Goal: Task Accomplishment & Management: Use online tool/utility

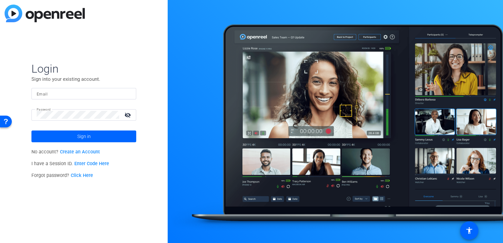
click at [41, 94] on mat-label "Email" at bounding box center [42, 94] width 11 height 5
click at [41, 94] on input "Email" at bounding box center [84, 94] width 94 height 8
paste input "khester@balfourbeattyus.com"
type input "khester@balfourbeattyus.com"
click at [85, 116] on span "Sign in" at bounding box center [83, 136] width 13 height 16
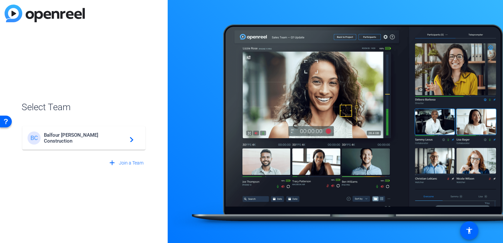
click at [87, 116] on mat-card-content "BC Balfour Beatty Construction navigate_next" at bounding box center [83, 138] width 123 height 24
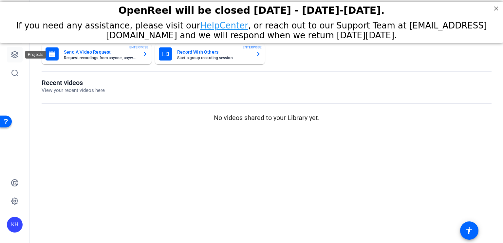
click at [14, 56] on icon at bounding box center [15, 55] width 8 height 8
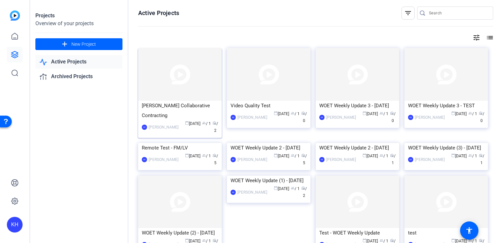
click at [182, 78] on img at bounding box center [180, 74] width 84 height 53
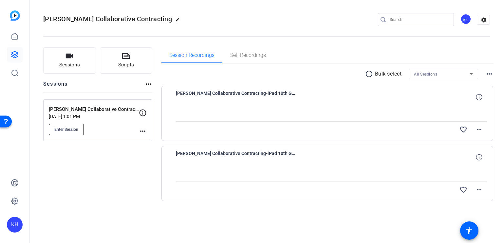
click at [67, 116] on span "Enter Session" at bounding box center [66, 129] width 24 height 5
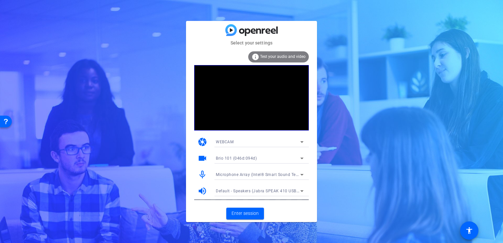
click at [299, 174] on icon at bounding box center [302, 175] width 8 height 8
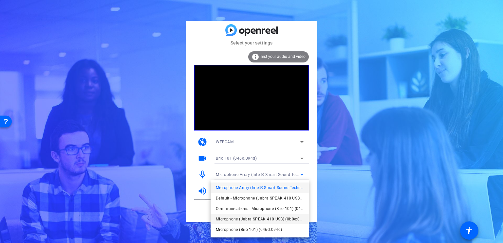
click at [287, 220] on span "Microphone (Jabra SPEAK 410 USB) (0b0e:0412)" at bounding box center [260, 220] width 88 height 8
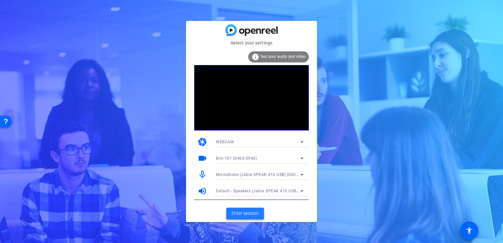
click at [240, 215] on span "Enter session" at bounding box center [245, 213] width 27 height 7
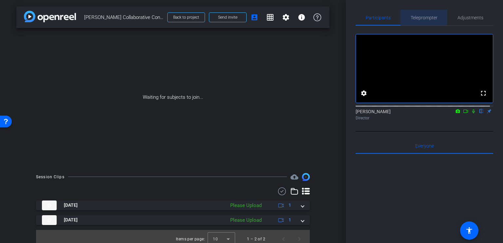
click at [416, 17] on span "Teleprompter" at bounding box center [424, 17] width 27 height 5
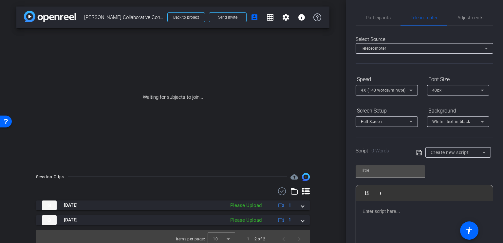
click at [373, 211] on p at bounding box center [425, 211] width 124 height 7
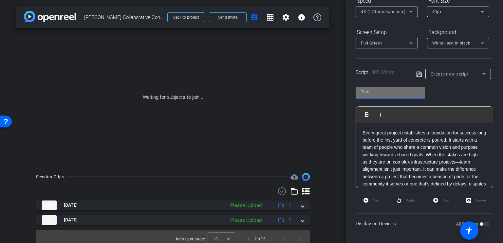
click at [391, 91] on input "text" at bounding box center [390, 92] width 59 height 8
click at [374, 90] on input "Mark Conchar" at bounding box center [390, 92] width 59 height 8
click at [395, 91] on input "Mark Konchar" at bounding box center [390, 92] width 59 height 8
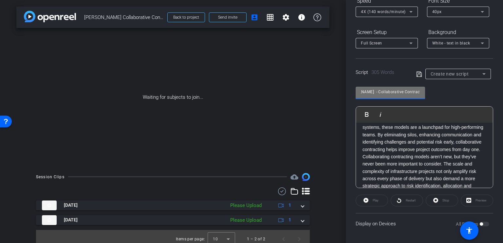
scroll to position [131, 0]
type input "Mark Konchar - Collaborative Contracting"
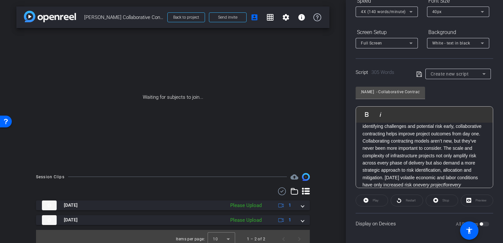
scroll to position [0, 0]
click at [418, 75] on icon at bounding box center [420, 74] width 6 height 8
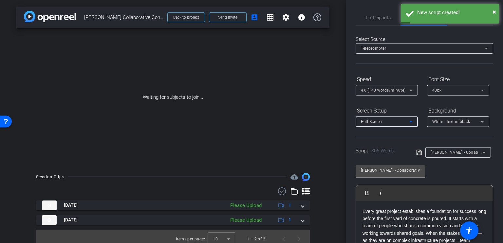
click at [415, 122] on icon at bounding box center [411, 122] width 8 height 8
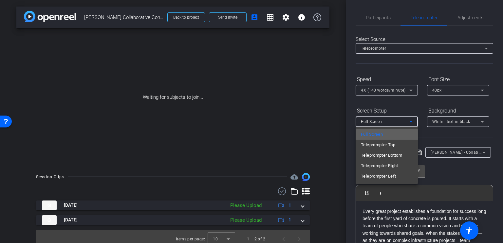
click at [397, 134] on mat-option "Full Screen" at bounding box center [387, 134] width 62 height 10
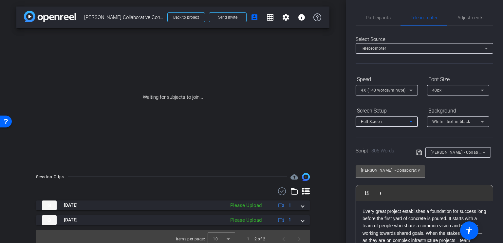
click at [420, 152] on icon at bounding box center [419, 152] width 5 height 5
click at [466, 17] on span "Adjustments" at bounding box center [471, 17] width 26 height 5
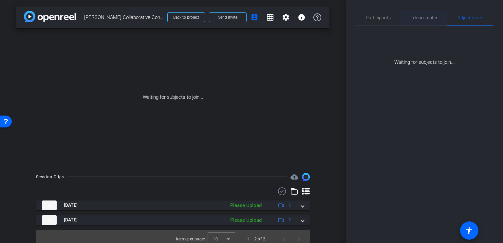
click at [417, 18] on span "Teleprompter" at bounding box center [424, 17] width 27 height 5
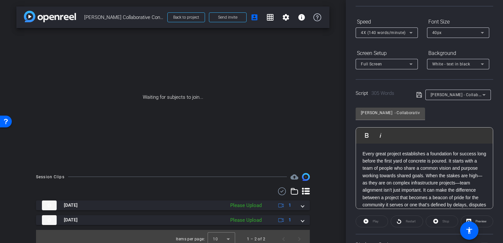
scroll to position [79, 0]
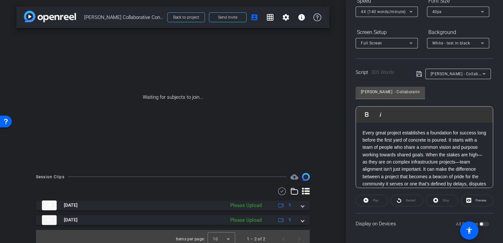
click at [483, 228] on div "Display on Devices All Devices" at bounding box center [425, 223] width 138 height 21
click at [484, 224] on div "All Devices" at bounding box center [472, 224] width 33 height 7
click at [483, 224] on div "All Devices" at bounding box center [472, 224] width 33 height 7
click at [472, 233] on mat-icon "accessibility" at bounding box center [470, 231] width 8 height 8
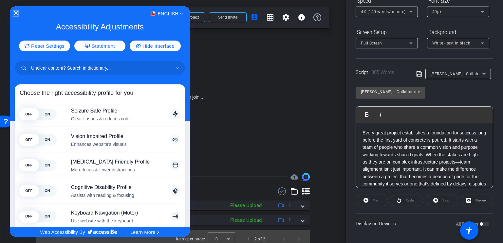
click at [17, 13] on icon "Close Accessibility Interface" at bounding box center [15, 13] width 5 height 5
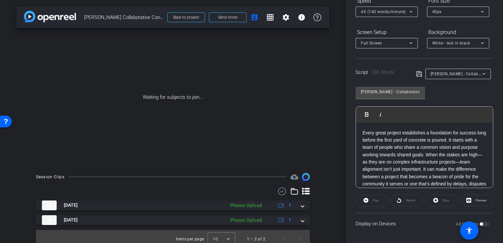
drag, startPoint x: 469, startPoint y: 232, endPoint x: 376, endPoint y: 235, distance: 93.5
click at [376, 236] on div "Participants Teleprompter Adjustments settings Kristie Hester flip Director Eve…" at bounding box center [424, 121] width 157 height 243
click at [483, 224] on div "All Devices" at bounding box center [472, 224] width 33 height 7
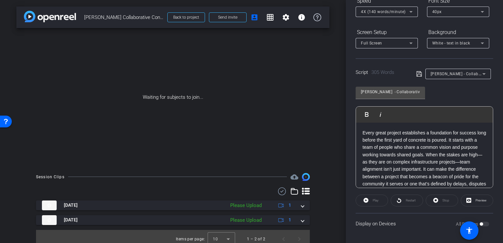
click at [419, 75] on icon at bounding box center [419, 73] width 5 height 5
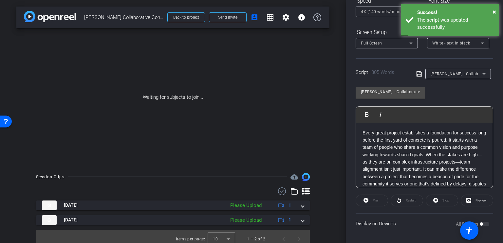
click at [374, 202] on div "Play" at bounding box center [372, 201] width 32 height 12
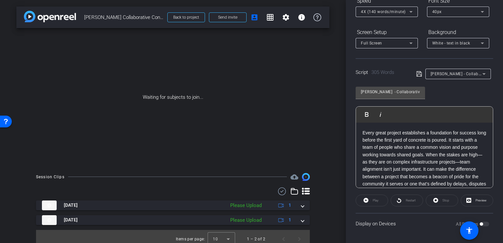
click at [486, 225] on div "All Devices" at bounding box center [472, 224] width 33 height 7
click at [368, 198] on div "Play" at bounding box center [372, 201] width 32 height 12
click at [417, 75] on icon at bounding box center [420, 74] width 6 height 8
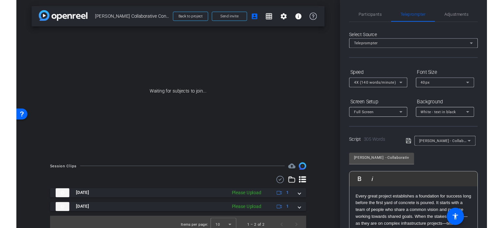
scroll to position [0, 0]
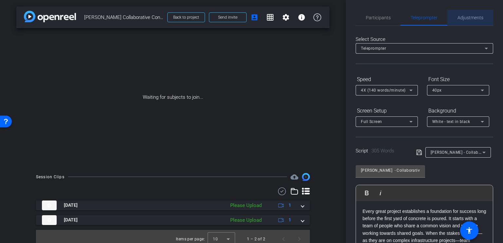
click at [472, 20] on span "Adjustments" at bounding box center [471, 17] width 26 height 5
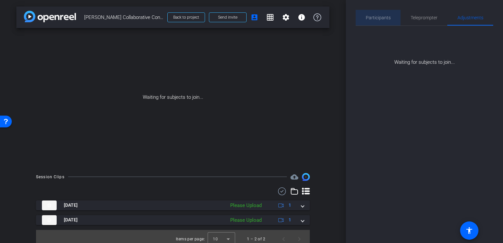
click at [385, 18] on span "Participants" at bounding box center [378, 17] width 25 height 5
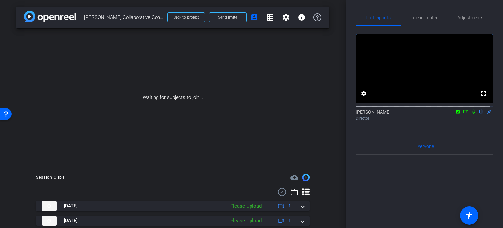
click at [455, 114] on icon at bounding box center [457, 111] width 5 height 5
click at [464, 117] on div at bounding box center [251, 114] width 503 height 228
click at [464, 114] on icon at bounding box center [465, 111] width 5 height 5
click at [472, 113] on icon at bounding box center [474, 111] width 4 height 4
click at [471, 114] on icon at bounding box center [473, 111] width 5 height 5
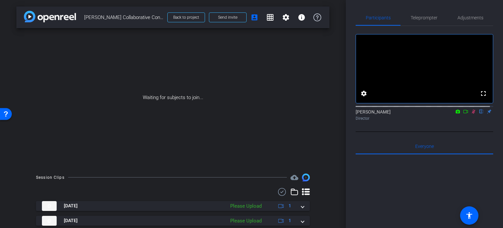
click at [471, 114] on icon at bounding box center [473, 111] width 5 height 5
click at [479, 114] on mat-icon "flip" at bounding box center [482, 111] width 8 height 6
click at [478, 114] on mat-icon "flip" at bounding box center [482, 111] width 8 height 6
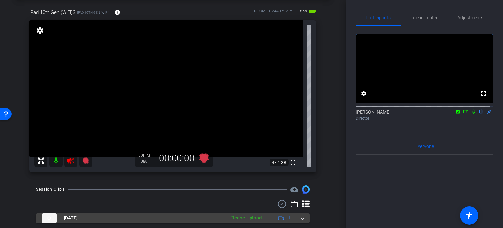
scroll to position [63, 0]
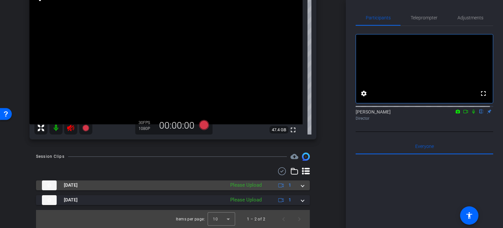
click at [252, 185] on div "Please Upload" at bounding box center [246, 185] width 38 height 8
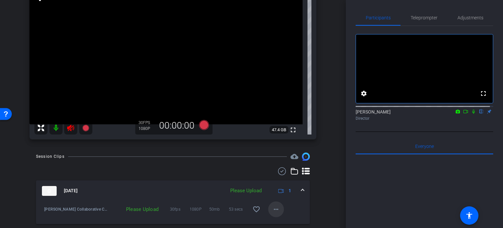
click at [273, 209] on mat-icon "more_horiz" at bounding box center [276, 209] width 8 height 8
click at [280, 179] on span "Upload" at bounding box center [283, 179] width 26 height 8
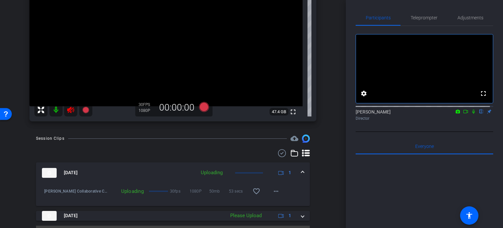
scroll to position [97, 0]
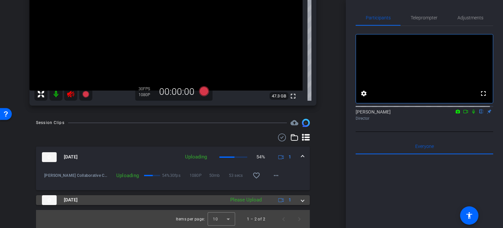
click at [301, 201] on span at bounding box center [302, 199] width 3 height 7
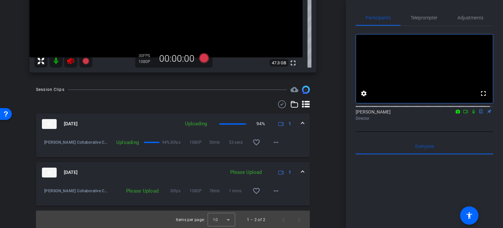
scroll to position [130, 0]
click at [273, 192] on mat-icon "more_horiz" at bounding box center [276, 190] width 8 height 8
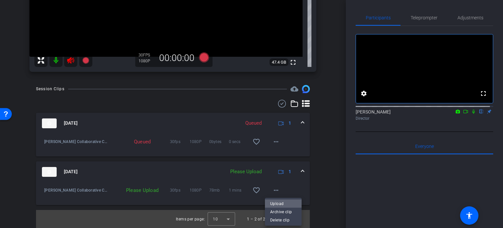
click at [279, 202] on span "Upload" at bounding box center [283, 204] width 26 height 8
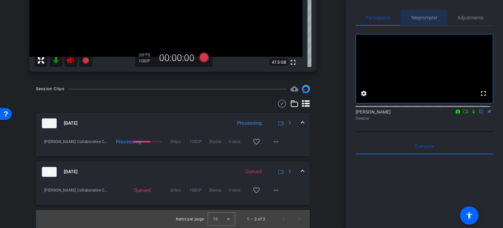
click at [419, 21] on span "Teleprompter" at bounding box center [424, 18] width 27 height 16
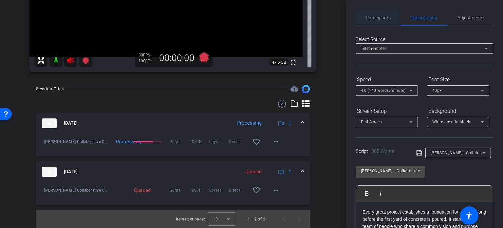
click at [375, 19] on span "Participants" at bounding box center [378, 17] width 25 height 5
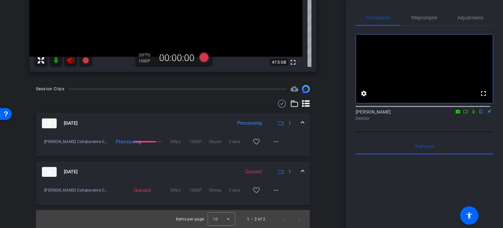
click at [71, 62] on icon at bounding box center [70, 60] width 7 height 7
click at [56, 62] on mat-icon at bounding box center [55, 60] width 13 height 13
click at [58, 62] on mat-icon at bounding box center [55, 60] width 13 height 13
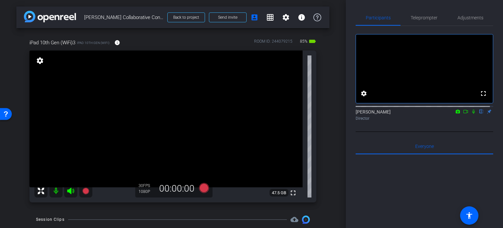
scroll to position [33, 0]
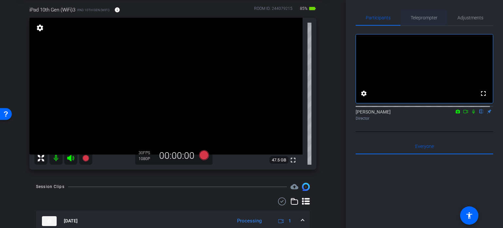
click at [427, 21] on span "Teleprompter" at bounding box center [424, 18] width 27 height 16
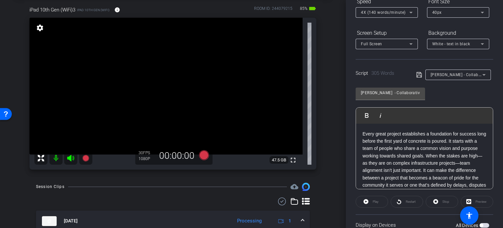
scroll to position [86, 0]
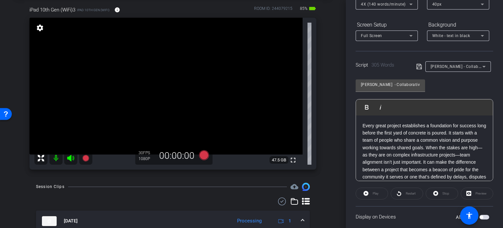
click at [376, 131] on p "Every great project establishes a foundation for success long before the first …" at bounding box center [425, 155] width 124 height 66
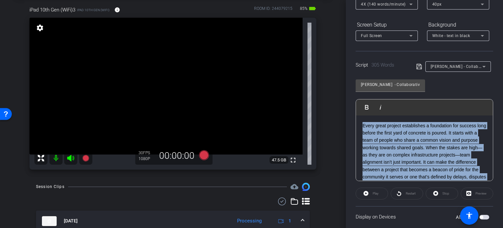
click at [376, 131] on p "Every great project establishes a foundation for success long before the first …" at bounding box center [425, 155] width 124 height 66
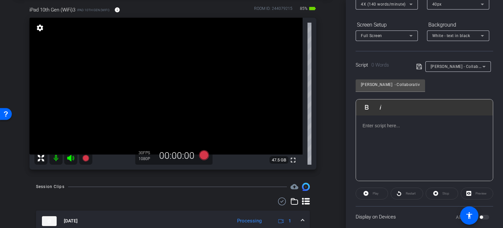
click at [364, 125] on p at bounding box center [425, 125] width 124 height 7
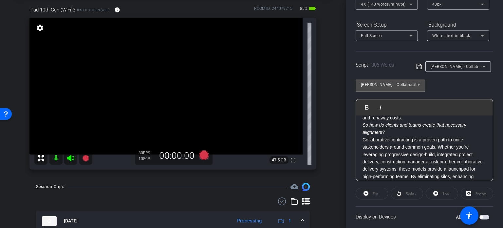
scroll to position [0, 0]
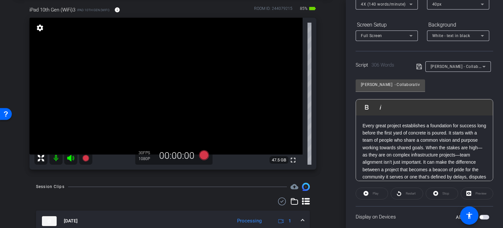
click at [418, 67] on icon at bounding box center [419, 66] width 5 height 5
click at [419, 66] on icon at bounding box center [420, 67] width 6 height 8
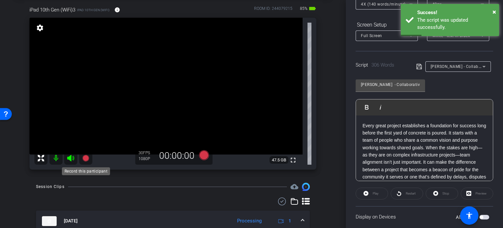
click at [85, 157] on icon at bounding box center [85, 158] width 7 height 7
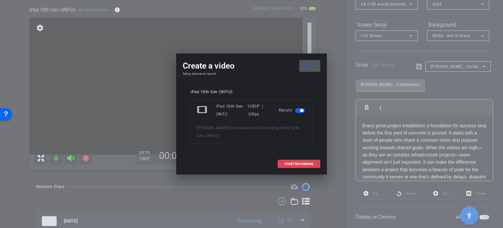
click at [297, 164] on span "START RECORDING" at bounding box center [299, 163] width 29 height 3
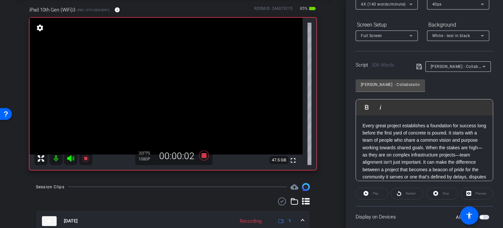
click at [375, 192] on div "Play" at bounding box center [372, 193] width 32 height 12
click at [390, 129] on p "Every great project establishes a foundation for success long before the first …" at bounding box center [425, 155] width 124 height 66
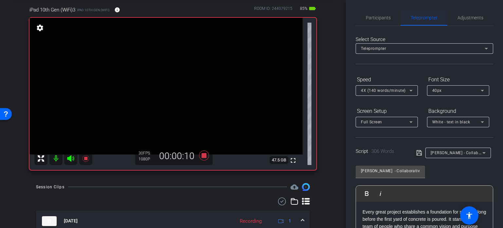
click at [423, 17] on span "Teleprompter" at bounding box center [424, 17] width 27 height 5
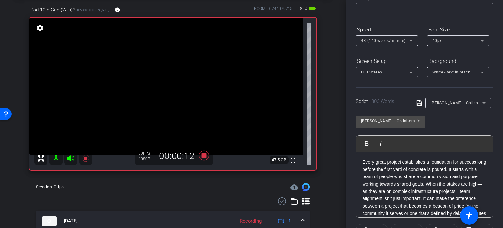
scroll to position [66, 0]
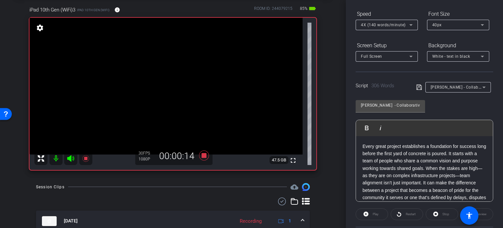
click at [363, 147] on p "Every great project establishes a foundation for success long before the first …" at bounding box center [425, 176] width 124 height 66
click at [378, 214] on div "Play" at bounding box center [372, 214] width 32 height 12
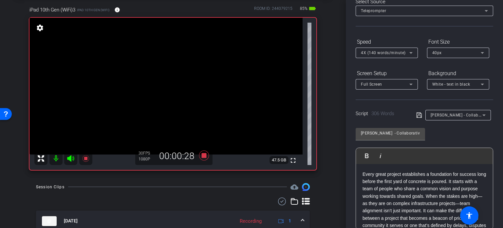
scroll to position [0, 0]
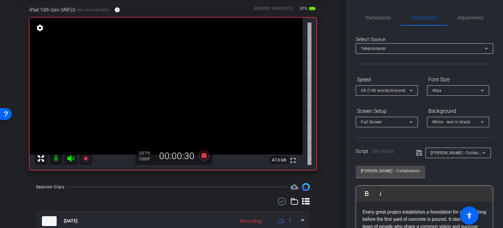
click at [483, 49] on icon at bounding box center [487, 49] width 8 height 8
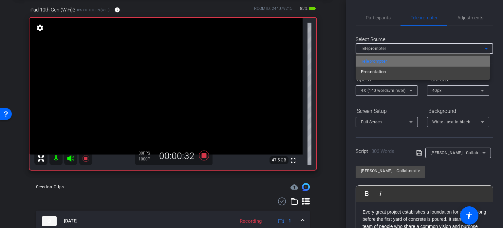
click at [461, 60] on mat-option "Teleprompter" at bounding box center [423, 61] width 134 height 10
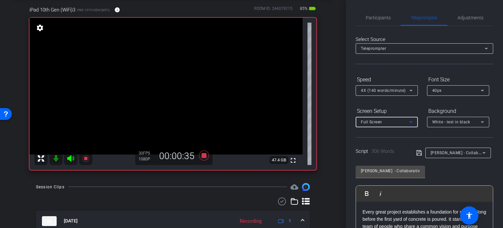
click at [411, 122] on icon at bounding box center [411, 122] width 3 height 2
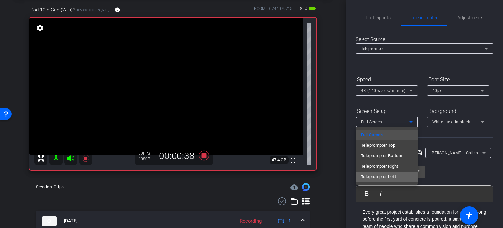
click at [397, 174] on mat-option "Teleprompter Left" at bounding box center [387, 176] width 62 height 10
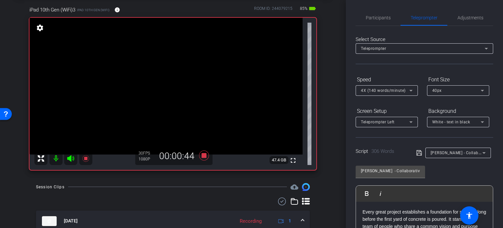
click at [417, 153] on icon at bounding box center [419, 152] width 5 height 5
click at [375, 20] on span "Participants" at bounding box center [378, 17] width 25 height 5
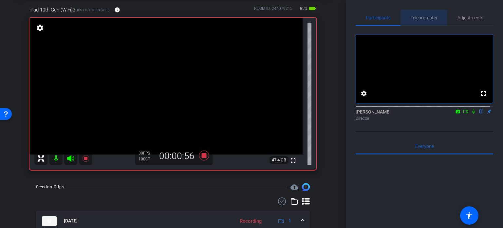
click at [426, 18] on span "Teleprompter" at bounding box center [424, 17] width 27 height 5
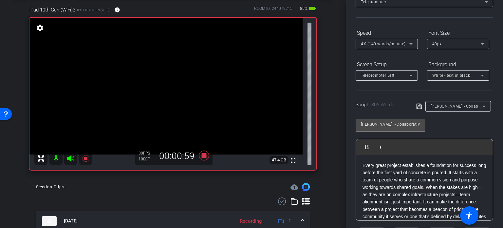
scroll to position [66, 0]
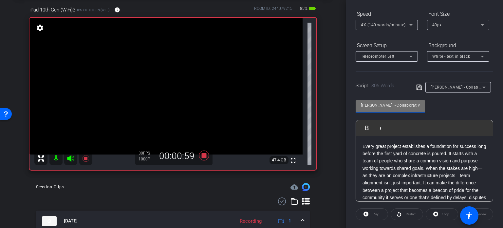
click at [397, 102] on input "Mark Konchar - Collaborative Contracting" at bounding box center [390, 105] width 59 height 8
click at [396, 103] on input "Mark Konchar - Collaborative Contracting" at bounding box center [390, 105] width 59 height 8
paste input "Mark Konchar - Collaborative Contracting"
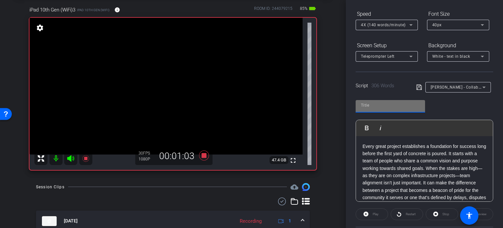
type input "Mark Konchar - Collaborative Contracting"
click at [402, 148] on p "Every great project establishes a foundation for success long before the first …" at bounding box center [425, 176] width 124 height 66
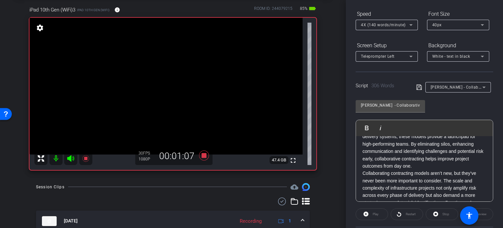
scroll to position [99, 0]
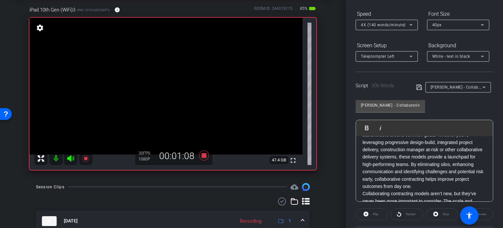
click at [378, 214] on div "Play" at bounding box center [372, 214] width 32 height 12
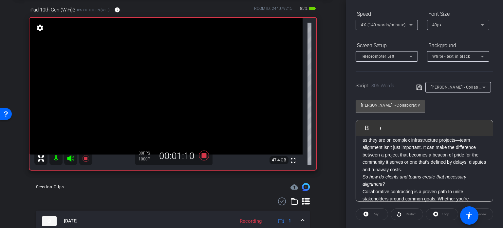
scroll to position [0, 0]
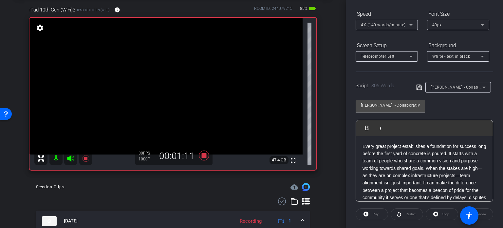
click at [418, 153] on p "Every great project establishes a foundation for success long before the first …" at bounding box center [425, 176] width 124 height 66
click at [412, 55] on icon at bounding box center [411, 56] width 8 height 8
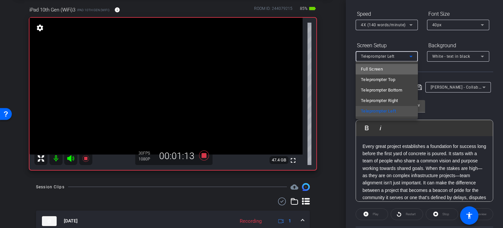
click at [398, 68] on mat-option "Full Screen" at bounding box center [387, 69] width 62 height 10
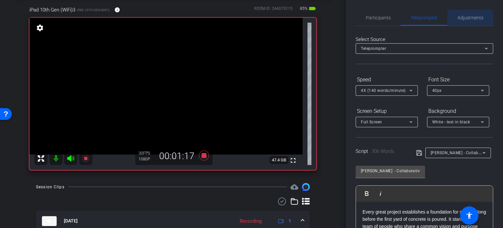
click at [466, 20] on span "Adjustments" at bounding box center [471, 17] width 26 height 5
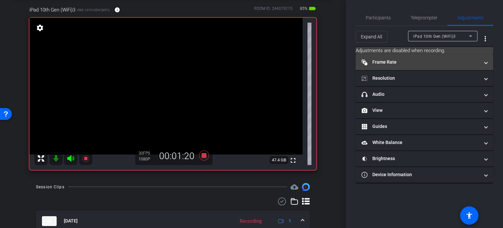
click at [484, 62] on span "Frame Rate Frame Rate" at bounding box center [423, 62] width 123 height 7
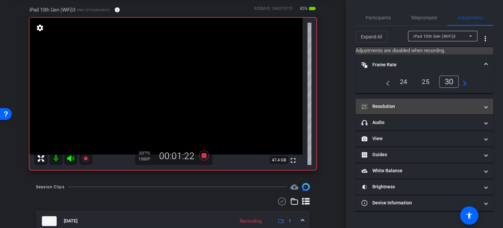
click at [476, 109] on mat-panel-title "Resolution" at bounding box center [421, 106] width 118 height 7
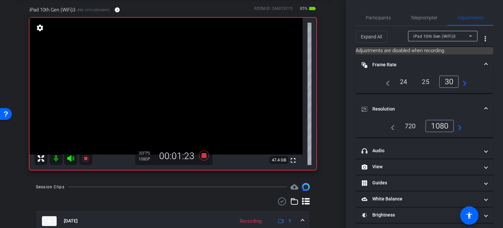
click at [448, 126] on div "navigate_before 720 1080 navigate_next" at bounding box center [424, 126] width 75 height 12
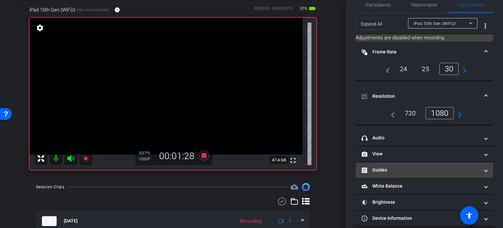
scroll to position [20, 0]
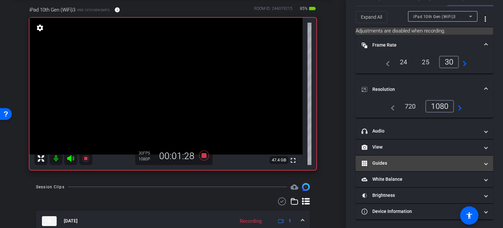
click at [472, 161] on mat-panel-title "Guides" at bounding box center [421, 163] width 118 height 7
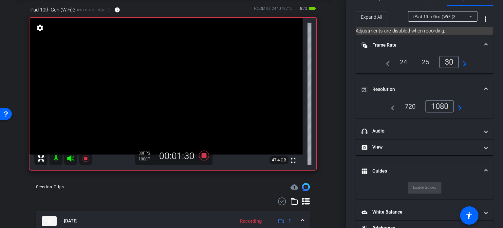
click at [425, 186] on div "Enable Guides" at bounding box center [425, 188] width 34 height 12
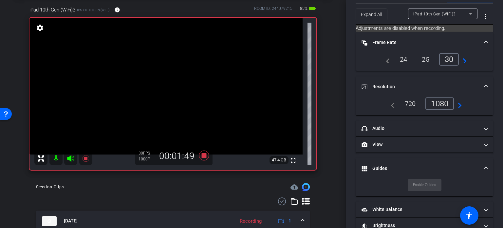
scroll to position [0, 0]
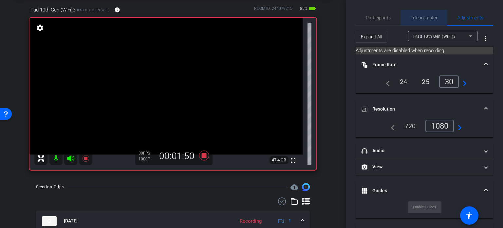
click at [425, 18] on span "Teleprompter" at bounding box center [424, 17] width 27 height 5
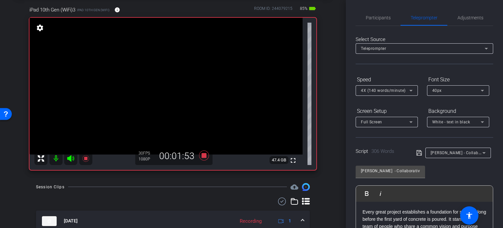
click at [485, 48] on icon at bounding box center [487, 49] width 8 height 8
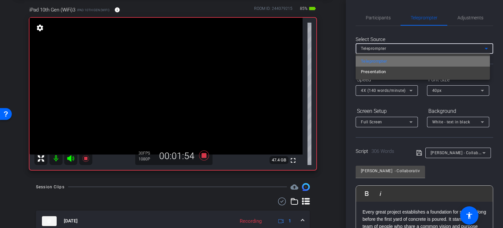
click at [425, 60] on mat-option "Teleprompter" at bounding box center [423, 61] width 134 height 10
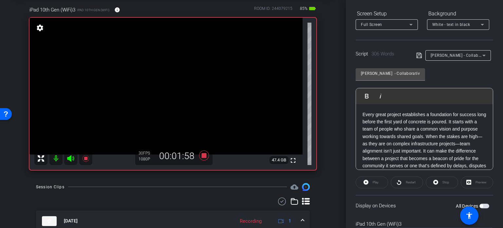
scroll to position [98, 0]
click at [417, 53] on icon at bounding box center [419, 54] width 5 height 5
click at [371, 183] on div "Play" at bounding box center [372, 181] width 32 height 12
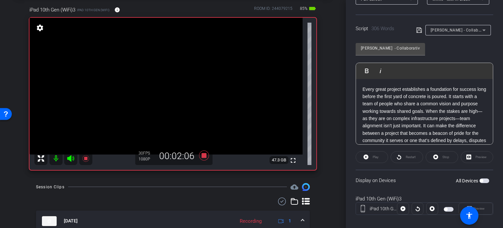
scroll to position [130, 0]
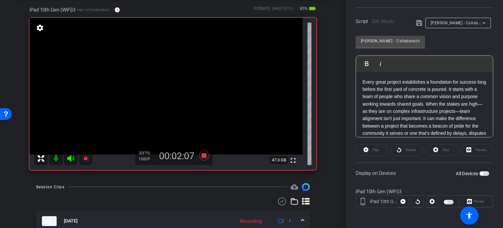
click at [484, 172] on span "button" at bounding box center [485, 173] width 10 height 5
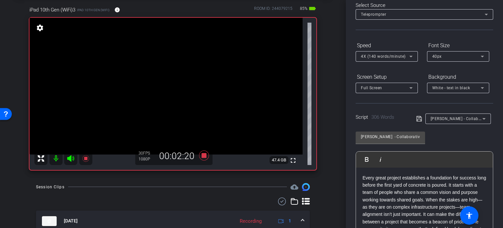
scroll to position [31, 0]
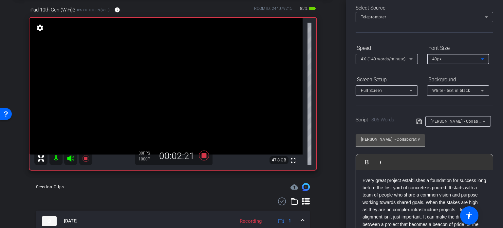
click at [484, 60] on icon at bounding box center [483, 59] width 8 height 8
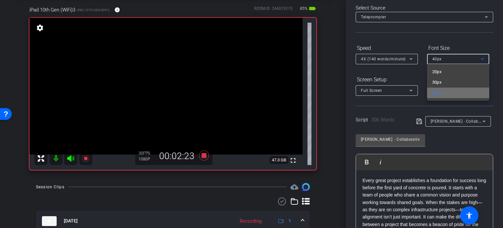
click at [463, 93] on mat-option "40px" at bounding box center [458, 92] width 62 height 10
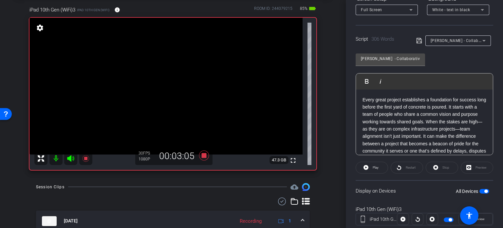
scroll to position [130, 0]
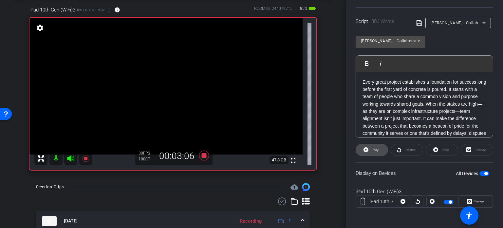
click at [373, 150] on span "Play" at bounding box center [376, 150] width 6 height 4
click at [402, 150] on span at bounding box center [407, 150] width 32 height 16
click at [370, 148] on span "Pause" at bounding box center [375, 149] width 10 height 9
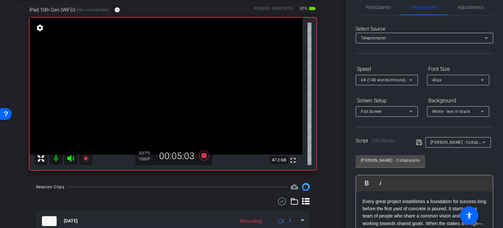
scroll to position [0, 0]
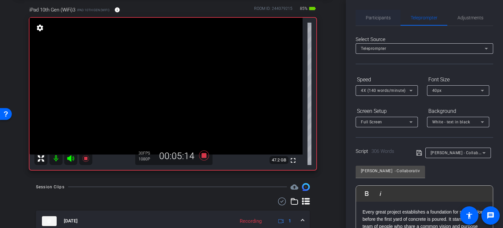
click at [373, 18] on span "Participants" at bounding box center [378, 17] width 25 height 5
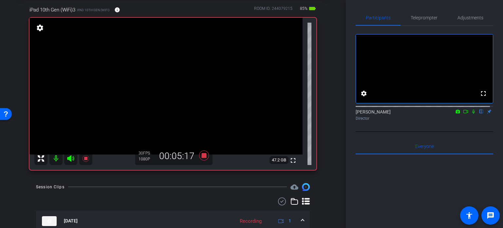
click at [463, 114] on icon at bounding box center [465, 111] width 5 height 5
click at [472, 113] on icon at bounding box center [474, 111] width 4 height 4
click at [419, 18] on span "Teleprompter" at bounding box center [424, 17] width 27 height 5
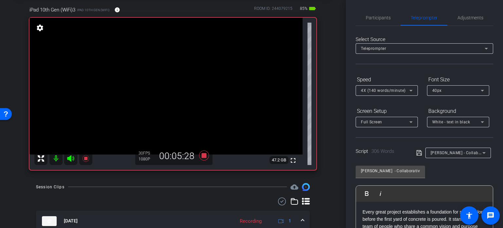
click at [411, 120] on icon at bounding box center [411, 122] width 8 height 8
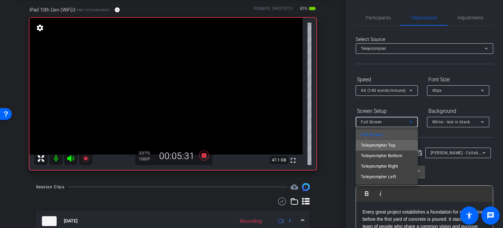
click at [397, 146] on mat-option "Teleprompter Top" at bounding box center [387, 145] width 62 height 10
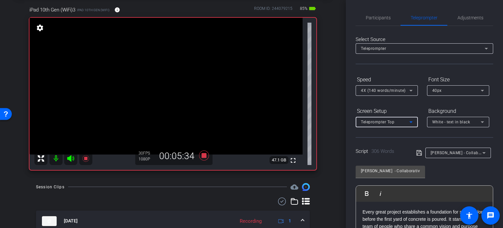
scroll to position [33, 0]
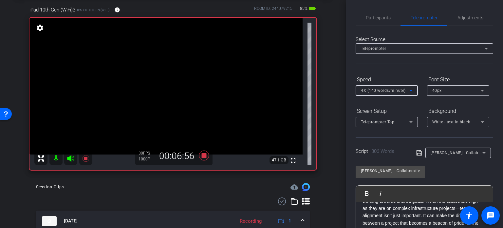
click at [412, 90] on icon at bounding box center [411, 91] width 3 height 2
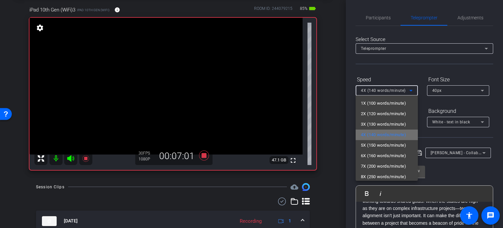
click at [389, 133] on span "4X (140 words/minute)" at bounding box center [383, 135] width 45 height 8
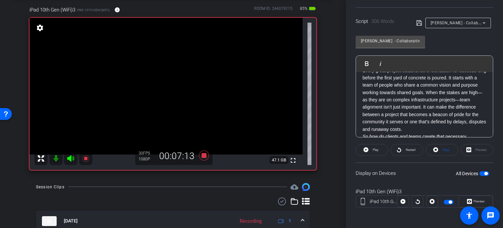
scroll to position [0, 0]
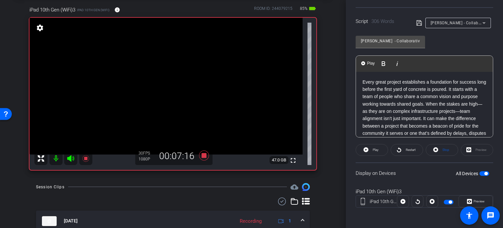
click at [444, 105] on p "Every great project establishes a foundation for success long before the first …" at bounding box center [425, 111] width 124 height 66
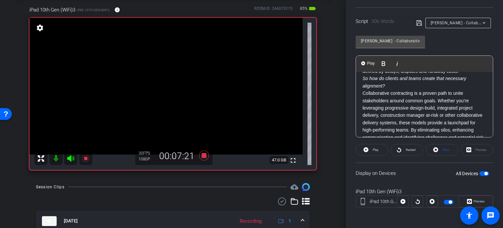
scroll to position [66, 0]
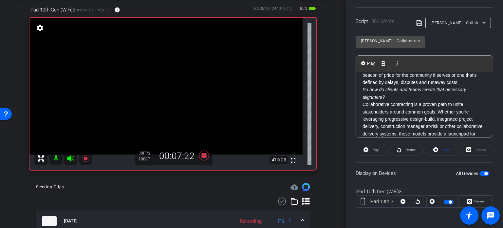
click at [400, 101] on p "So how do clients and teams create that necessary alignment?" at bounding box center [425, 93] width 124 height 15
click at [397, 86] on p "When the stakes are high—as they are on complex infrastructure projects—team al…" at bounding box center [425, 67] width 124 height 37
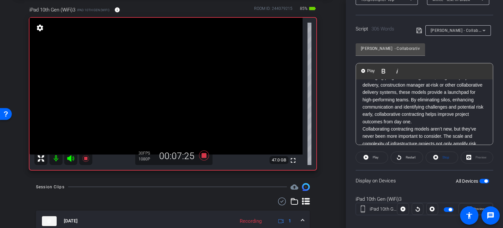
scroll to position [138, 0]
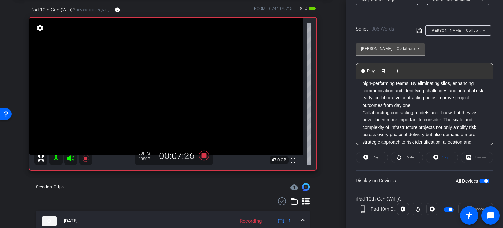
click at [399, 109] on p "Collaborative contracting is a proven path to unite stakeholders around common …" at bounding box center [425, 76] width 124 height 66
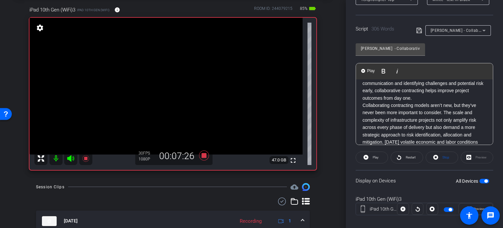
scroll to position [115, 0]
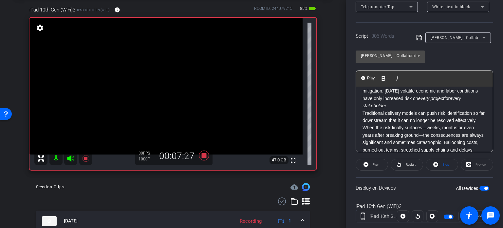
click at [404, 109] on p "Collaborating contracting models aren’t new, but they’ve never been more import…" at bounding box center [425, 79] width 124 height 59
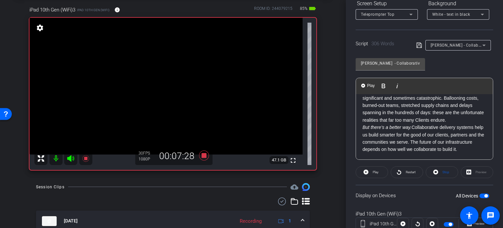
scroll to position [284, 0]
click at [431, 124] on p "Traditional delivery models can push risk identification so far downstream that…" at bounding box center [425, 94] width 124 height 59
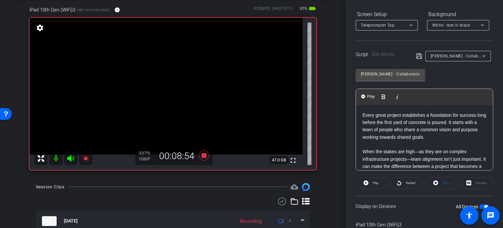
scroll to position [98, 0]
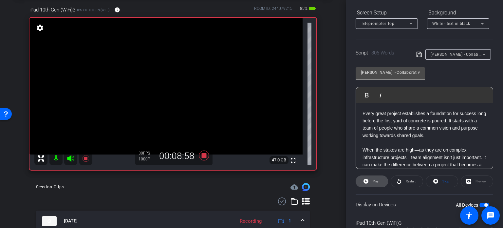
click at [370, 182] on span at bounding box center [372, 181] width 32 height 16
click at [71, 157] on icon at bounding box center [70, 158] width 7 height 7
click at [56, 160] on mat-icon at bounding box center [55, 158] width 13 height 13
click at [69, 158] on icon at bounding box center [71, 158] width 8 height 8
click at [57, 157] on mat-icon at bounding box center [55, 158] width 13 height 13
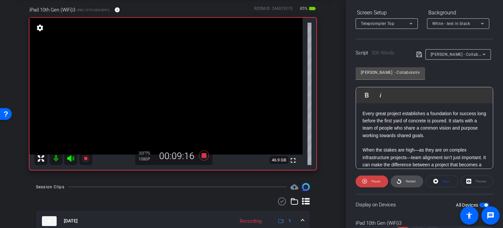
click at [404, 180] on span "Restart" at bounding box center [409, 181] width 11 height 9
click at [479, 182] on div "Preview" at bounding box center [477, 181] width 32 height 12
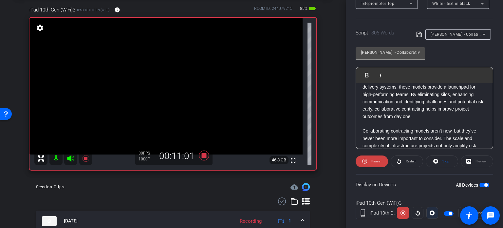
scroll to position [130, 0]
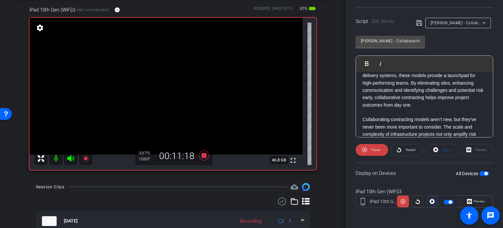
click at [430, 201] on icon at bounding box center [432, 201] width 5 height 10
click at [430, 202] on div at bounding box center [433, 201] width 12 height 12
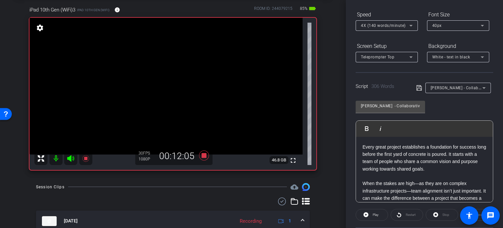
scroll to position [64, 0]
click at [418, 87] on icon at bounding box center [420, 89] width 6 height 8
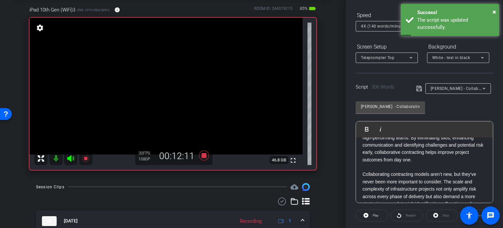
scroll to position [164, 0]
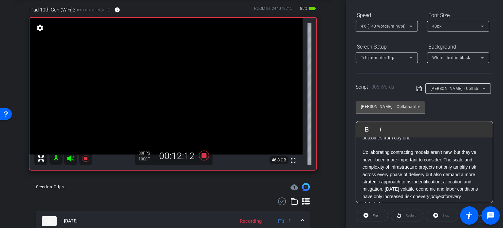
click at [481, 217] on div "Preview" at bounding box center [477, 215] width 32 height 12
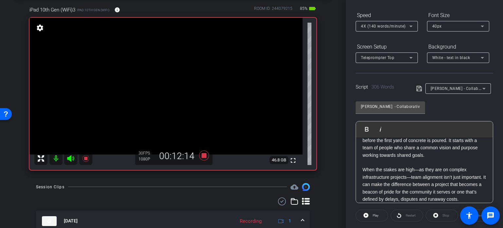
scroll to position [0, 0]
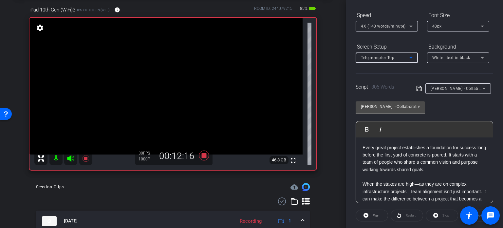
click at [413, 55] on icon at bounding box center [411, 58] width 8 height 8
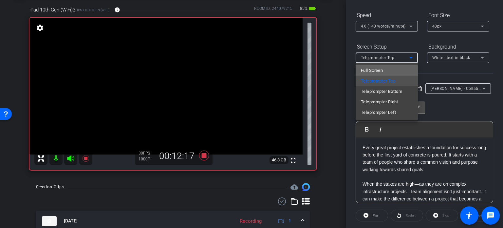
click at [398, 69] on mat-option "Full Screen" at bounding box center [387, 70] width 62 height 10
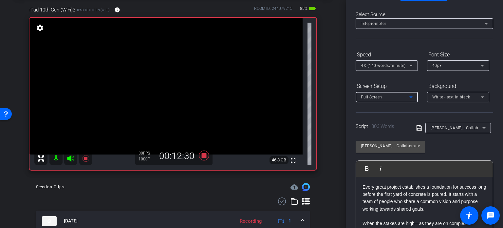
scroll to position [66, 0]
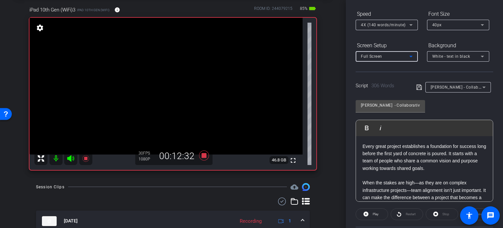
click at [412, 56] on icon at bounding box center [411, 57] width 3 height 2
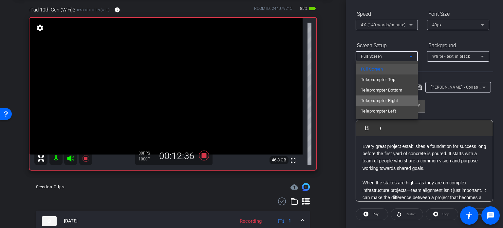
click at [399, 102] on mat-option "Teleprompter Right" at bounding box center [387, 100] width 62 height 10
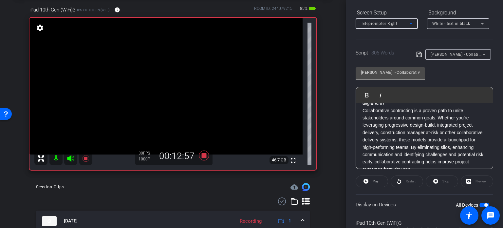
scroll to position [130, 0]
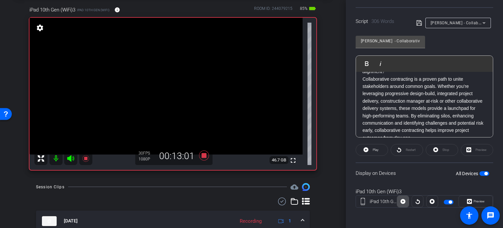
click at [403, 201] on icon at bounding box center [403, 201] width 5 height 5
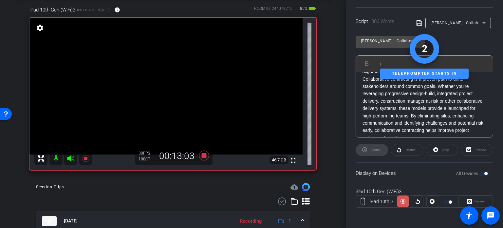
click at [403, 201] on icon at bounding box center [403, 201] width 5 height 10
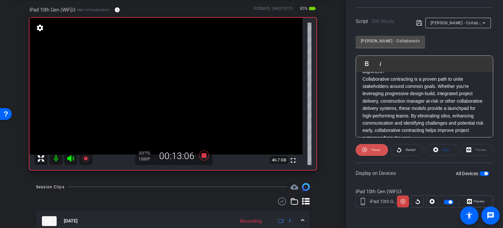
click at [378, 150] on span "Pause" at bounding box center [376, 150] width 9 height 4
click at [408, 148] on span "Restart" at bounding box center [411, 150] width 10 height 4
click at [438, 148] on span at bounding box center [442, 150] width 32 height 16
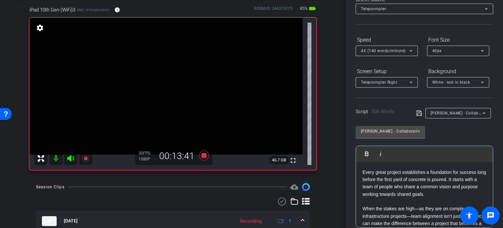
scroll to position [0, 0]
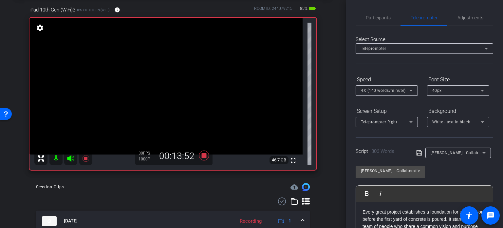
click at [305, 203] on icon at bounding box center [306, 201] width 8 height 7
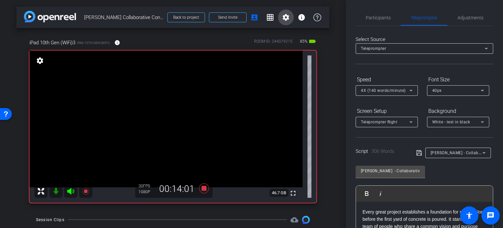
click at [282, 19] on mat-icon "settings" at bounding box center [286, 17] width 8 height 8
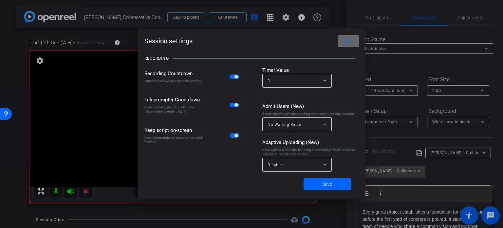
click at [349, 41] on mat-icon "close" at bounding box center [347, 41] width 8 height 8
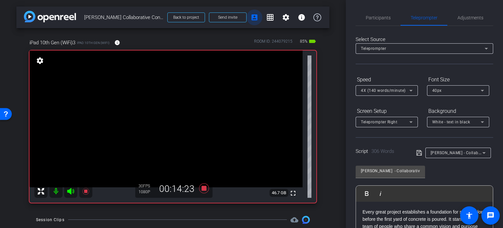
click at [252, 17] on mat-icon "account_box" at bounding box center [255, 17] width 8 height 8
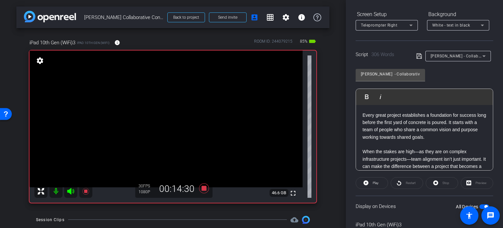
scroll to position [98, 0]
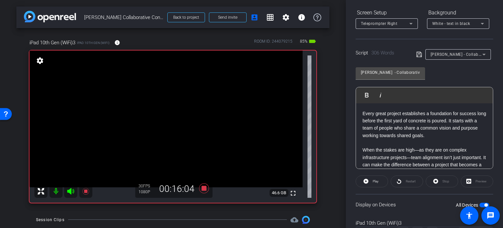
click at [419, 57] on icon at bounding box center [420, 54] width 6 height 8
click at [379, 180] on span at bounding box center [372, 181] width 32 height 16
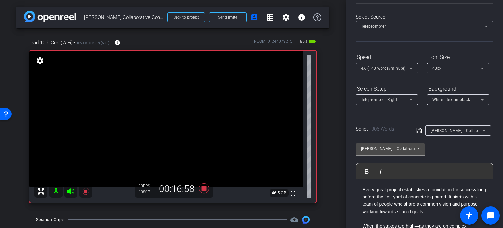
scroll to position [0, 0]
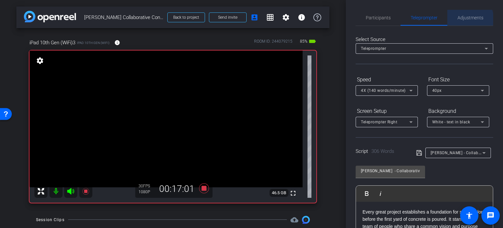
click at [467, 19] on span "Adjustments" at bounding box center [471, 17] width 26 height 5
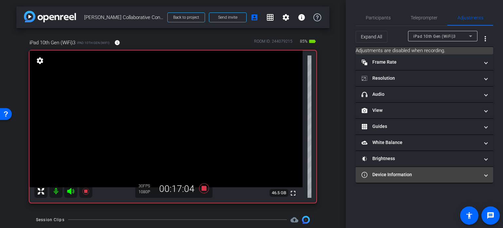
click at [486, 175] on span at bounding box center [486, 174] width 3 height 7
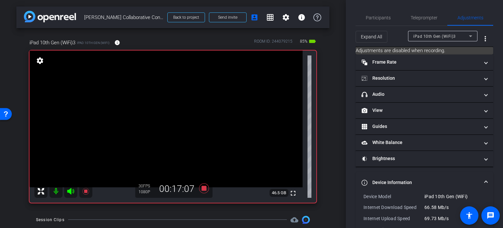
click at [486, 181] on mat-expansion-panel-header "Device Information" at bounding box center [425, 182] width 138 height 21
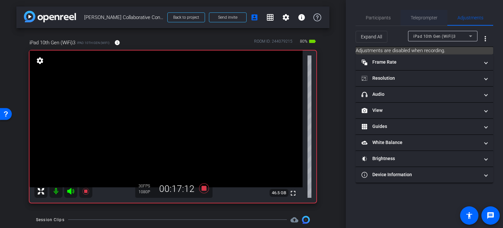
click at [419, 16] on span "Teleprompter" at bounding box center [424, 17] width 27 height 5
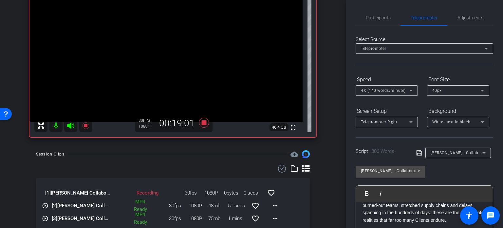
click at [412, 121] on icon at bounding box center [411, 122] width 8 height 8
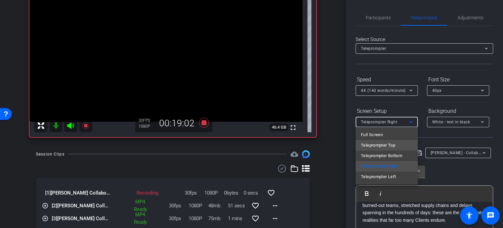
click at [394, 145] on span "Teleprompter Top" at bounding box center [378, 145] width 34 height 8
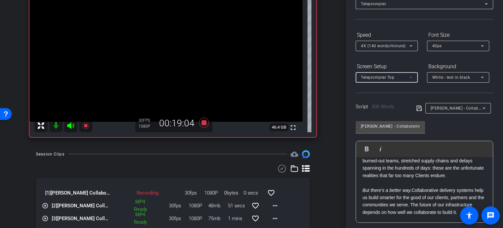
scroll to position [130, 0]
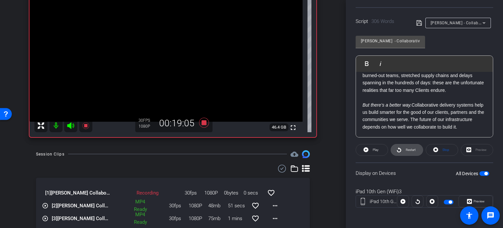
drag, startPoint x: 409, startPoint y: 151, endPoint x: 409, endPoint y: 154, distance: 3.6
click at [409, 151] on span "Restart" at bounding box center [411, 150] width 10 height 4
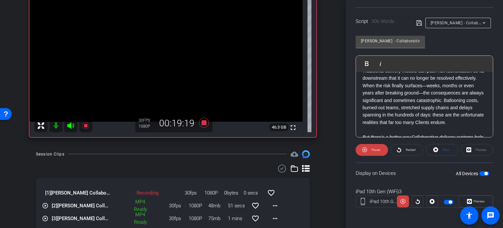
scroll to position [242, 0]
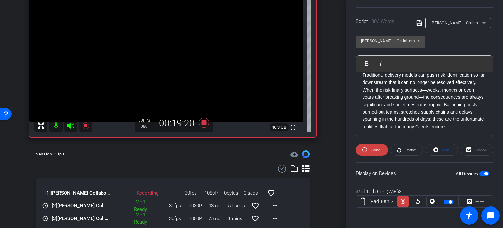
click at [418, 22] on icon at bounding box center [420, 23] width 6 height 8
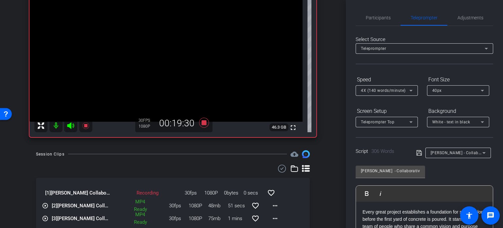
scroll to position [33, 0]
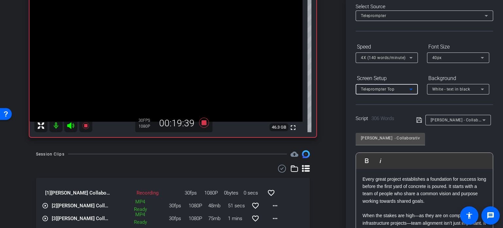
click at [411, 89] on icon at bounding box center [411, 89] width 3 height 2
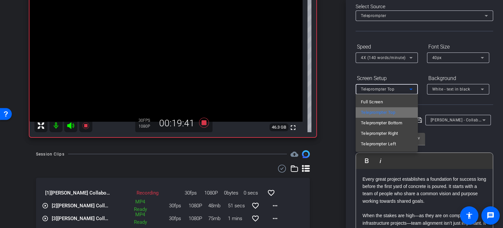
click at [391, 111] on span "Teleprompter Top" at bounding box center [378, 112] width 34 height 8
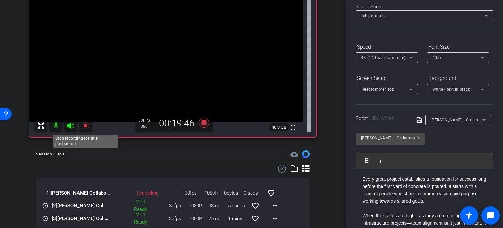
click at [88, 126] on icon at bounding box center [86, 126] width 8 height 8
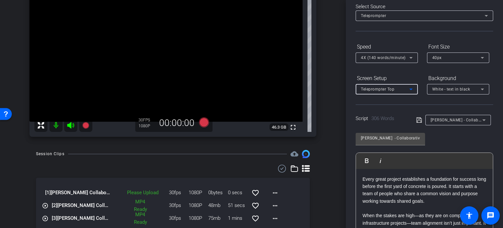
click at [408, 87] on icon at bounding box center [411, 89] width 8 height 8
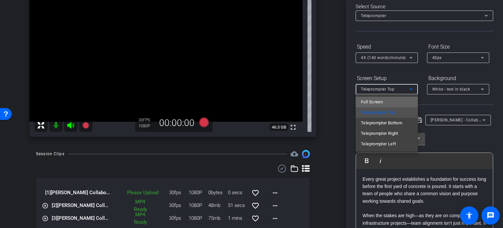
click at [395, 102] on mat-option "Full Screen" at bounding box center [387, 102] width 62 height 10
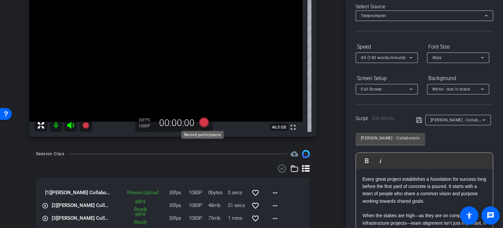
click at [202, 124] on icon at bounding box center [204, 122] width 10 height 10
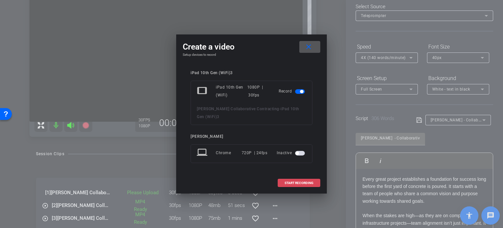
click at [304, 181] on span "START RECORDING" at bounding box center [299, 182] width 29 height 3
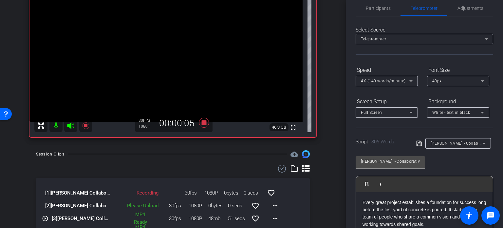
scroll to position [0, 0]
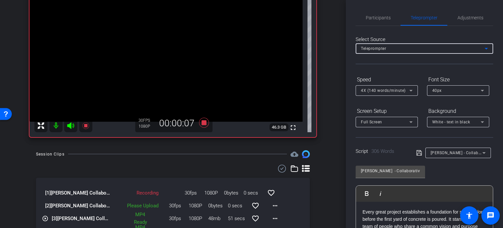
click at [456, 48] on div "Teleprompter" at bounding box center [423, 48] width 124 height 8
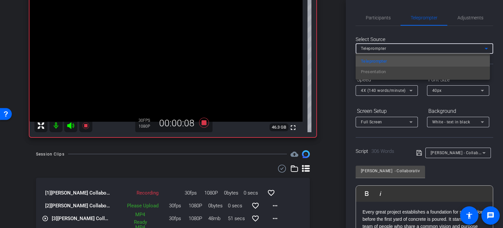
click at [456, 48] on div at bounding box center [251, 114] width 503 height 228
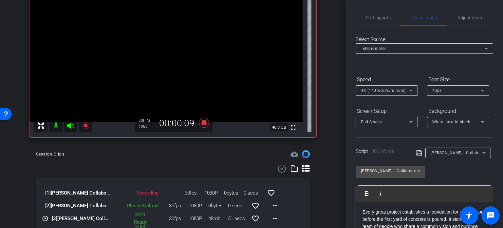
click at [410, 122] on icon at bounding box center [411, 122] width 8 height 8
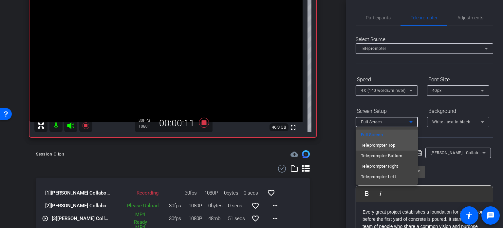
click at [399, 145] on mat-option "Teleprompter Top" at bounding box center [387, 145] width 62 height 10
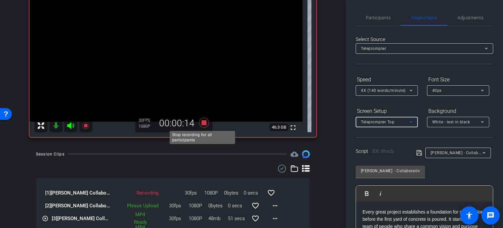
click at [199, 122] on icon at bounding box center [204, 123] width 16 height 12
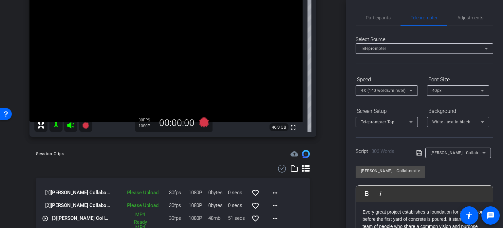
click at [417, 153] on icon at bounding box center [419, 152] width 5 height 5
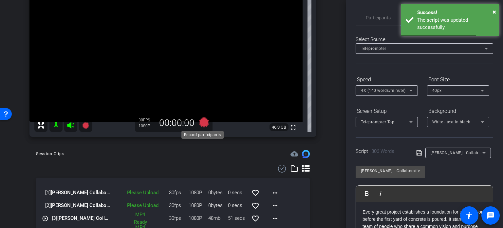
click at [203, 121] on icon at bounding box center [204, 122] width 10 height 10
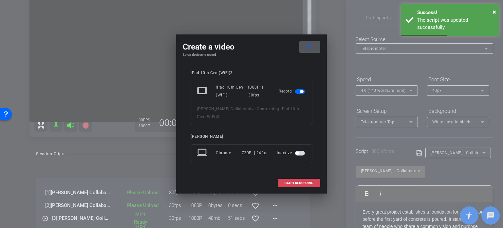
click at [305, 183] on span "START RECORDING" at bounding box center [299, 182] width 29 height 3
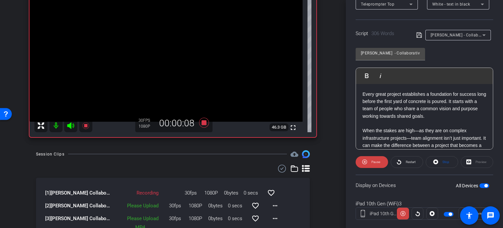
scroll to position [130, 0]
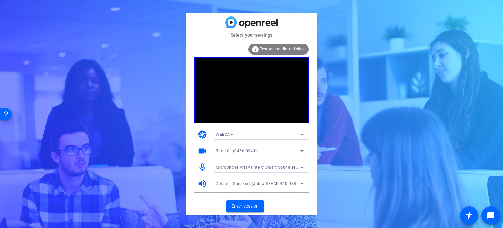
click at [300, 167] on icon at bounding box center [302, 167] width 8 height 8
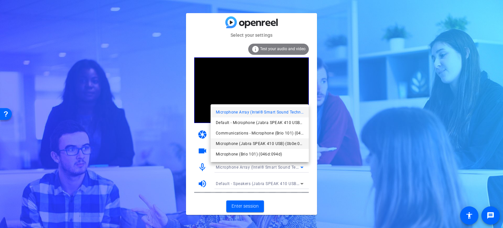
click at [282, 145] on span "Microphone (Jabra SPEAK 410 USB) (0b0e:0412)" at bounding box center [260, 144] width 88 height 8
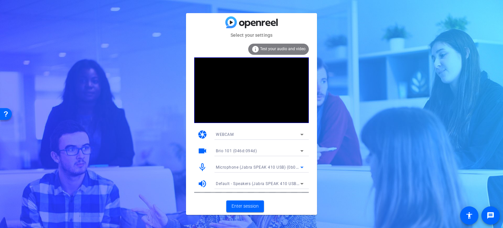
click at [301, 132] on icon at bounding box center [302, 134] width 8 height 8
click at [301, 132] on div at bounding box center [251, 114] width 503 height 228
click at [248, 204] on span "Enter session" at bounding box center [245, 206] width 27 height 7
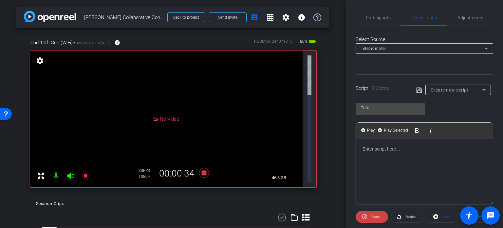
type input "Mark Konchar - Collaborative Contracting"
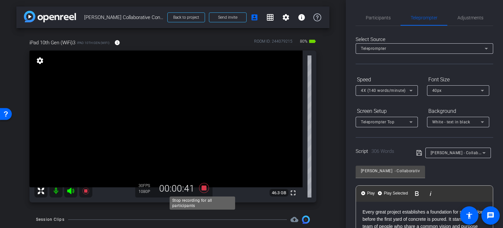
click at [201, 189] on icon at bounding box center [204, 188] width 10 height 10
click at [414, 119] on icon at bounding box center [411, 122] width 8 height 8
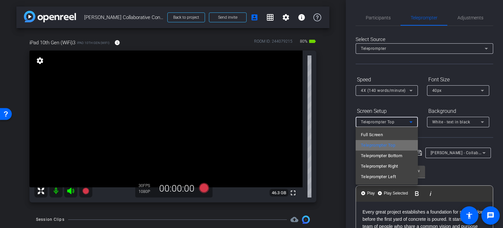
click at [398, 145] on mat-option "Teleprompter Top" at bounding box center [387, 145] width 62 height 10
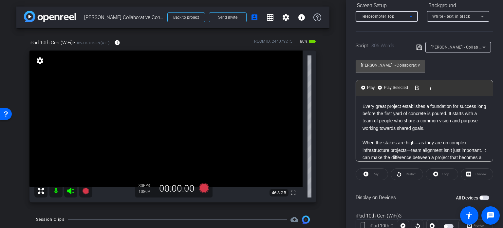
scroll to position [130, 0]
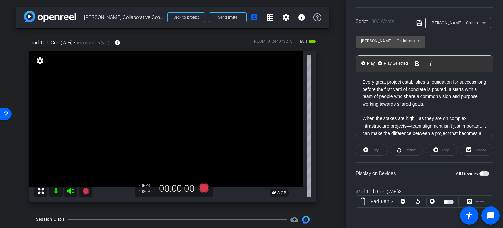
click at [449, 202] on span "button" at bounding box center [449, 202] width 10 height 5
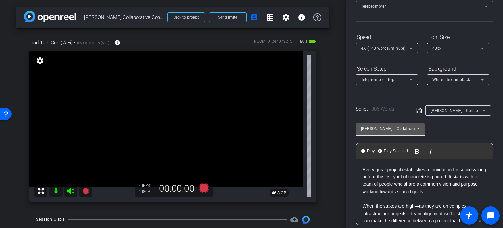
scroll to position [31, 0]
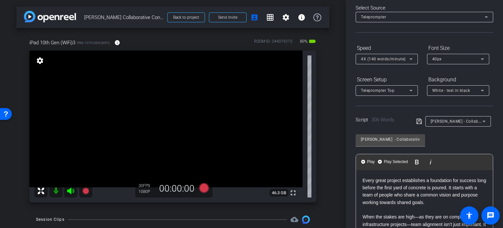
click at [414, 90] on icon at bounding box center [411, 91] width 8 height 8
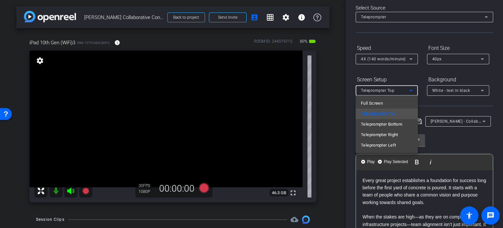
click at [414, 90] on div at bounding box center [251, 114] width 503 height 228
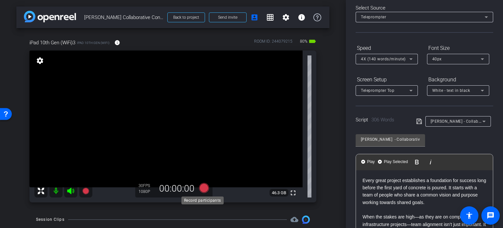
click at [203, 187] on icon at bounding box center [204, 188] width 10 height 10
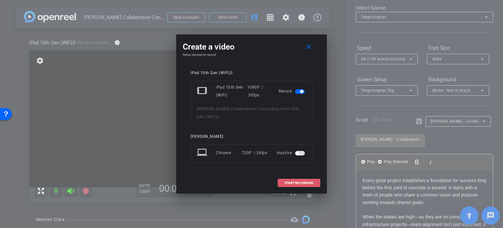
click at [301, 180] on span at bounding box center [299, 183] width 42 height 16
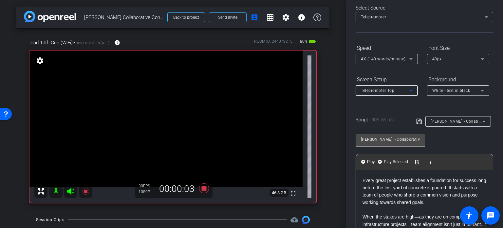
click at [410, 90] on icon at bounding box center [411, 91] width 3 height 2
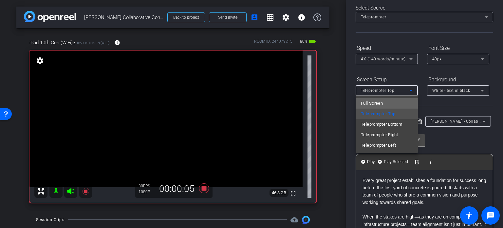
click at [401, 105] on mat-option "Full Screen" at bounding box center [387, 103] width 62 height 10
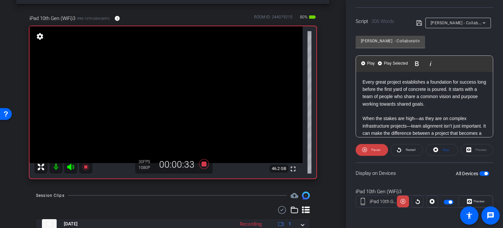
scroll to position [0, 0]
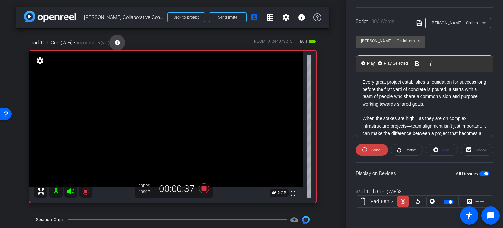
click at [118, 43] on mat-icon "info" at bounding box center [117, 43] width 6 height 6
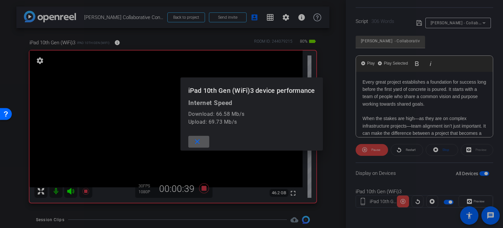
click at [195, 144] on mat-icon "close" at bounding box center [197, 142] width 8 height 8
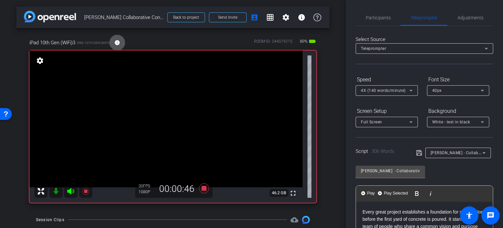
click at [409, 119] on icon at bounding box center [411, 122] width 8 height 8
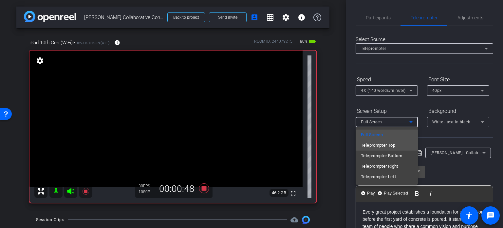
click at [396, 146] on span "Teleprompter Top" at bounding box center [378, 145] width 34 height 8
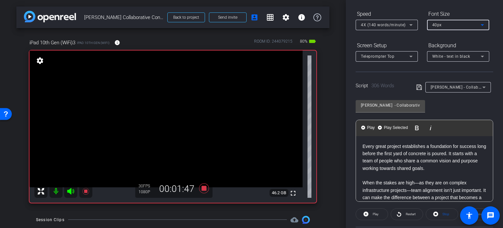
click at [483, 22] on icon at bounding box center [483, 25] width 8 height 8
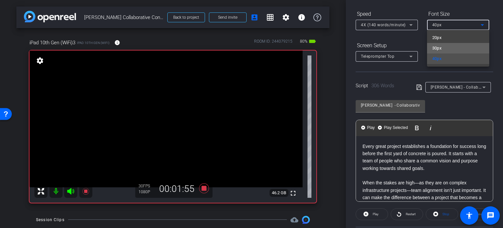
click at [469, 44] on mat-option "30px" at bounding box center [458, 48] width 62 height 10
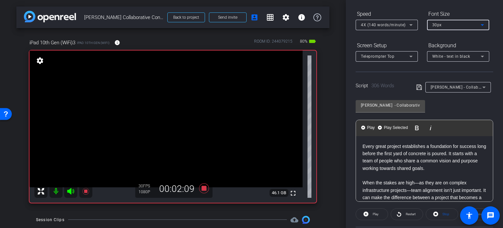
click at [482, 26] on icon at bounding box center [483, 25] width 8 height 8
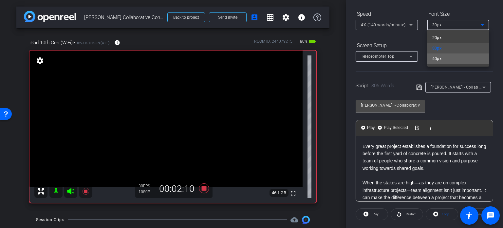
click at [456, 60] on mat-option "40px" at bounding box center [458, 58] width 62 height 10
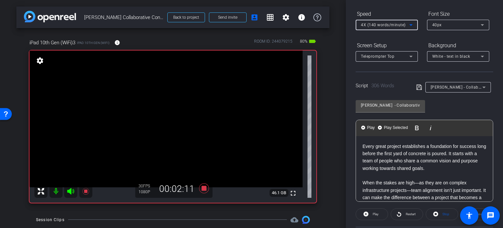
click at [410, 22] on icon at bounding box center [411, 25] width 8 height 8
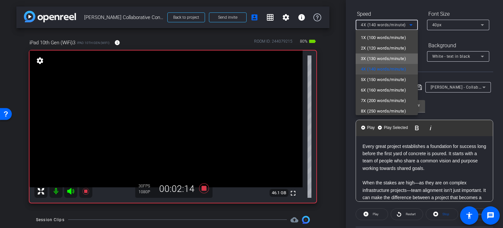
click at [395, 57] on span "3X (130 words/minute)" at bounding box center [383, 59] width 45 height 8
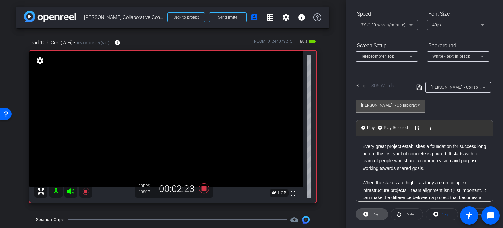
click at [371, 213] on span "Play" at bounding box center [375, 213] width 8 height 9
click at [494, 220] on span at bounding box center [491, 215] width 16 height 16
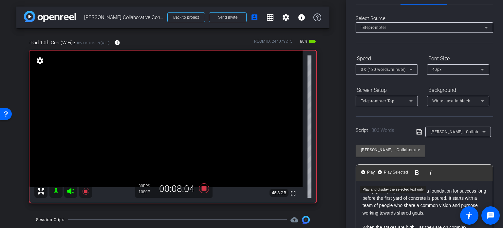
scroll to position [66, 0]
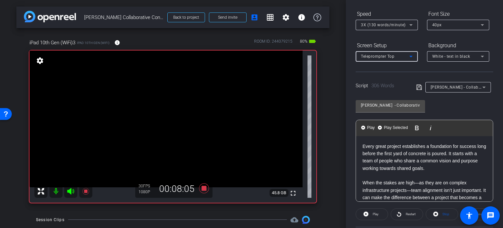
click at [413, 55] on icon at bounding box center [411, 56] width 8 height 8
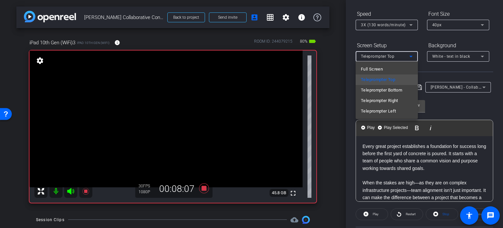
click at [412, 43] on div at bounding box center [251, 114] width 503 height 228
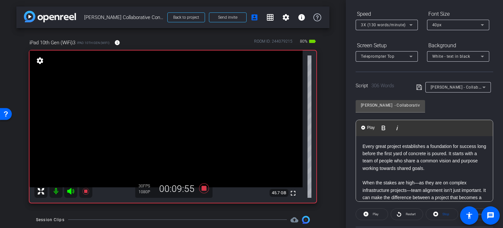
click at [364, 146] on p "Every great project establishes a foundation for success long before the first …" at bounding box center [425, 157] width 124 height 29
click at [363, 146] on p "Every great project establishes a foundation for success long before the first …" at bounding box center [425, 157] width 124 height 29
click at [377, 214] on span "Play" at bounding box center [376, 214] width 6 height 4
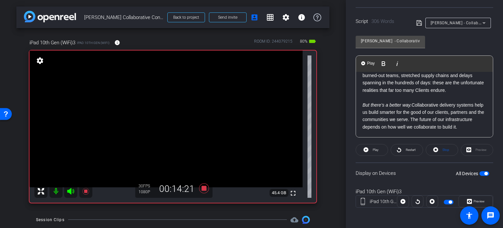
scroll to position [307, 0]
click at [441, 150] on span "Stop" at bounding box center [445, 149] width 9 height 9
click at [69, 192] on icon at bounding box center [70, 191] width 7 height 7
click at [71, 192] on icon at bounding box center [71, 191] width 8 height 8
click at [203, 189] on icon at bounding box center [204, 188] width 10 height 10
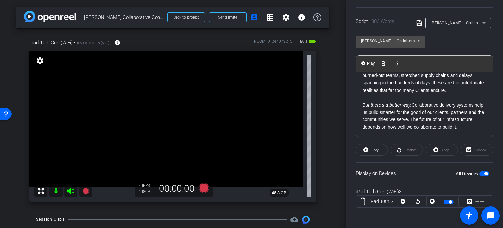
click at [72, 190] on icon at bounding box center [71, 191] width 8 height 8
click at [57, 191] on mat-icon at bounding box center [55, 190] width 13 height 13
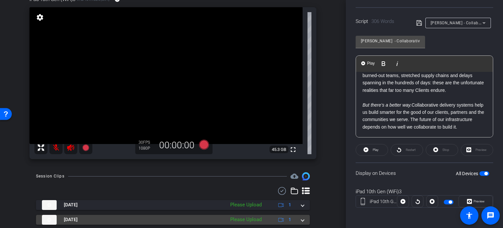
scroll to position [122, 0]
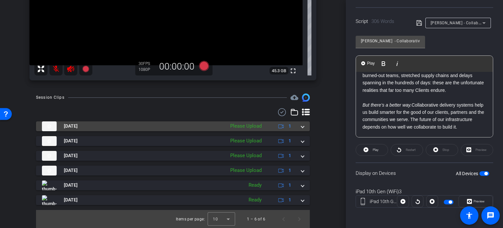
click at [300, 129] on mat-expansion-panel-header "Aug 13, 2025 Please Upload 1" at bounding box center [173, 126] width 274 height 10
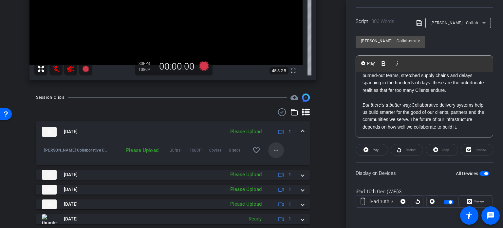
click at [272, 149] on mat-icon "more_horiz" at bounding box center [276, 150] width 8 height 8
click at [277, 162] on span "Upload" at bounding box center [283, 164] width 26 height 8
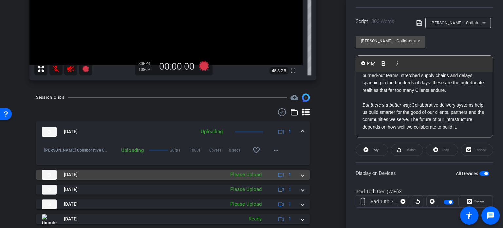
click at [301, 177] on span at bounding box center [302, 174] width 3 height 7
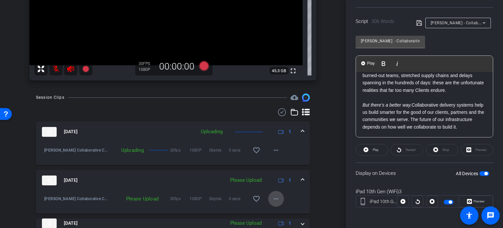
click at [275, 198] on mat-icon "more_horiz" at bounding box center [276, 199] width 8 height 8
click at [291, 168] on span "Upload" at bounding box center [283, 169] width 26 height 8
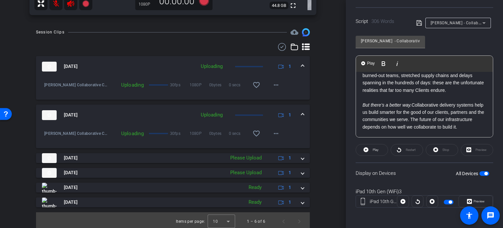
scroll to position [189, 0]
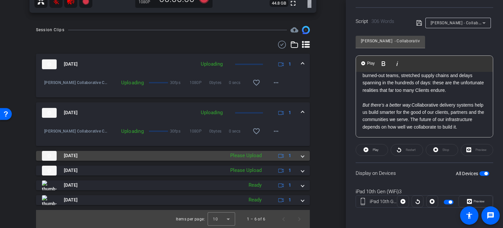
click at [301, 156] on span at bounding box center [302, 155] width 3 height 7
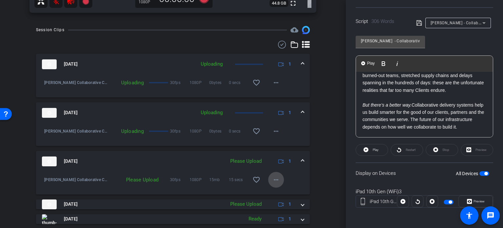
click at [274, 179] on mat-icon "more_horiz" at bounding box center [276, 180] width 8 height 8
click at [283, 193] on span "Upload" at bounding box center [283, 193] width 26 height 8
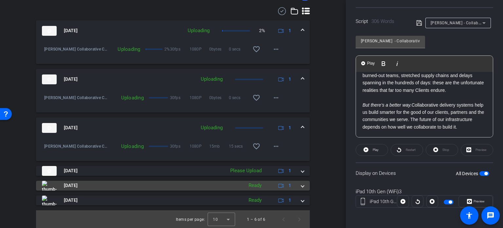
scroll to position [223, 0]
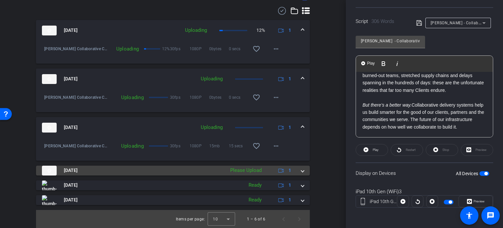
click at [301, 173] on span at bounding box center [302, 170] width 3 height 7
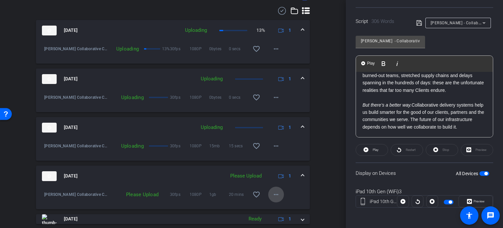
click at [275, 192] on mat-icon "more_horiz" at bounding box center [276, 194] width 8 height 8
click at [279, 164] on span "Upload" at bounding box center [283, 164] width 26 height 8
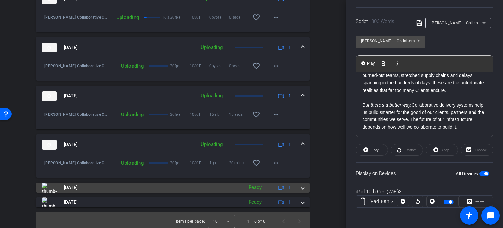
scroll to position [257, 0]
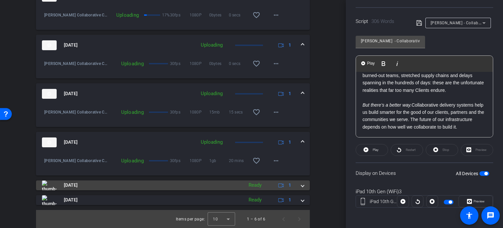
click at [301, 184] on span at bounding box center [302, 185] width 3 height 7
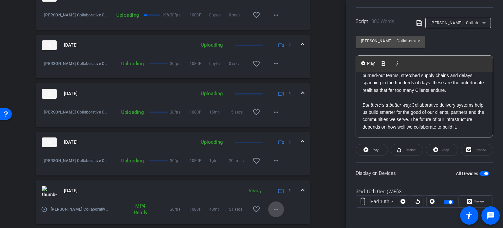
click at [276, 206] on mat-icon "more_horiz" at bounding box center [276, 209] width 8 height 8
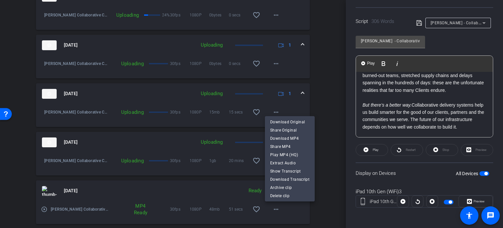
click at [319, 212] on div at bounding box center [251, 114] width 503 height 228
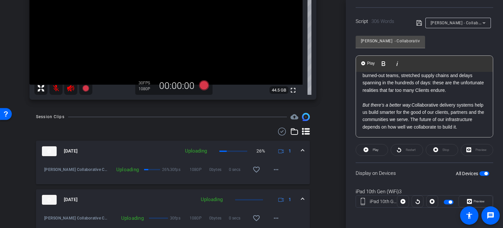
scroll to position [93, 0]
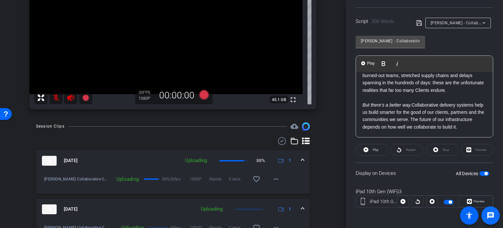
click at [489, 216] on mat-icon "message" at bounding box center [491, 215] width 8 height 8
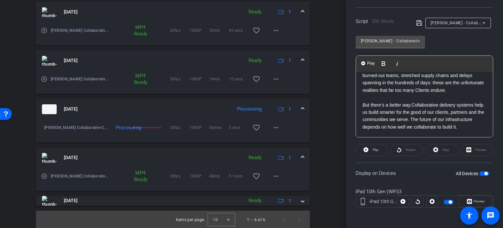
scroll to position [291, 0]
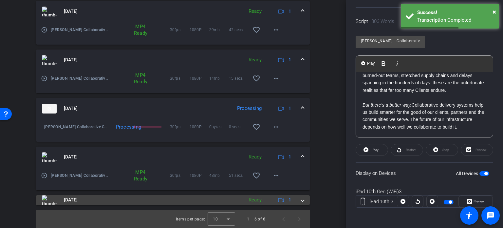
click at [298, 200] on div "Aug 11, 2025 Ready 1" at bounding box center [172, 200] width 260 height 10
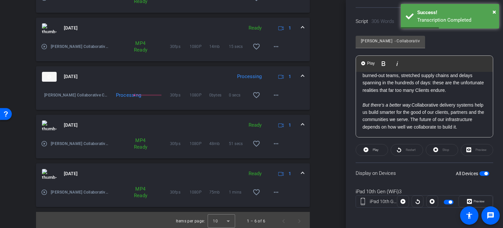
scroll to position [324, 0]
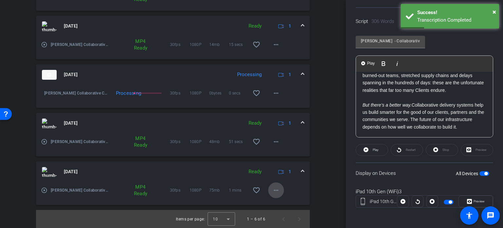
click at [273, 192] on mat-icon "more_horiz" at bounding box center [276, 190] width 8 height 8
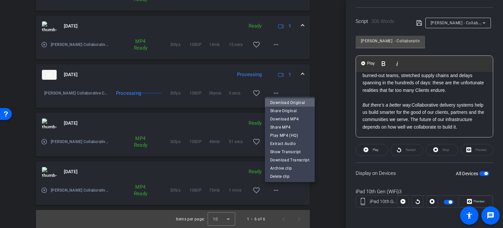
click at [301, 101] on span "Download Original" at bounding box center [289, 103] width 39 height 8
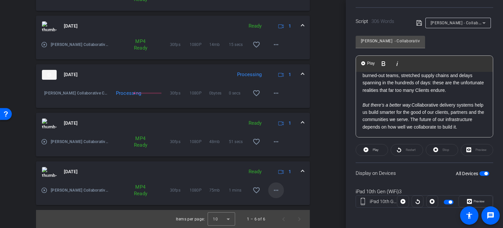
click at [276, 191] on mat-icon "more_horiz" at bounding box center [276, 190] width 8 height 8
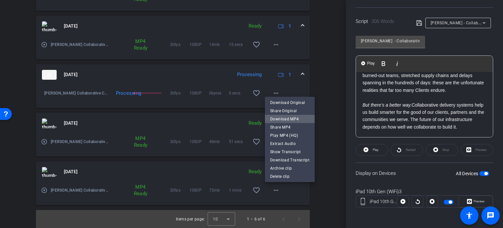
click at [297, 118] on span "Download MP4" at bounding box center [289, 119] width 39 height 8
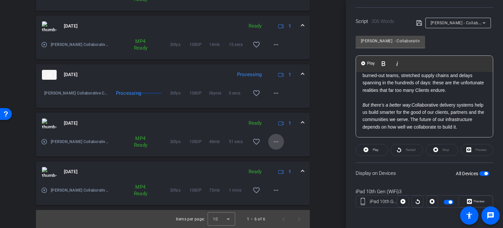
click at [273, 140] on mat-icon "more_horiz" at bounding box center [276, 142] width 8 height 8
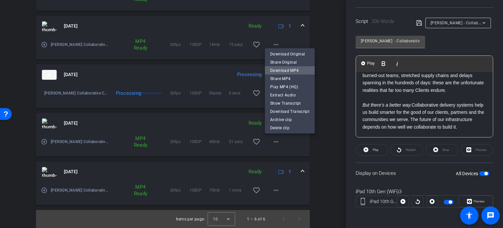
click at [293, 68] on span "Download MP4" at bounding box center [289, 71] width 39 height 8
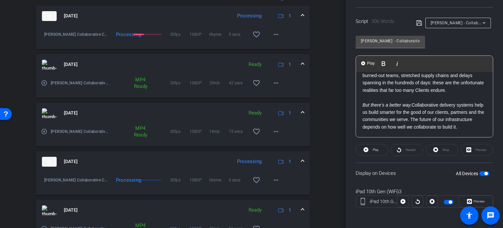
scroll to position [226, 0]
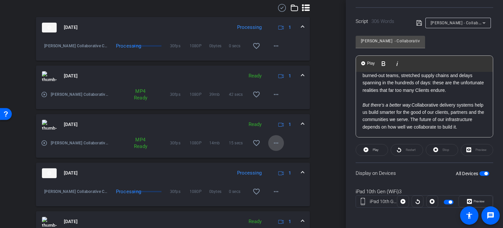
click at [272, 145] on mat-icon "more_horiz" at bounding box center [276, 143] width 8 height 8
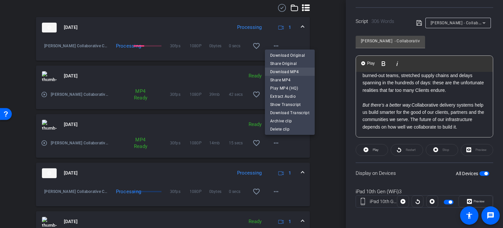
click at [289, 72] on span "Download MP4" at bounding box center [289, 72] width 39 height 8
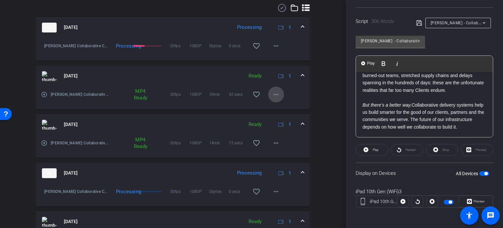
click at [275, 94] on mat-icon "more_horiz" at bounding box center [276, 94] width 8 height 8
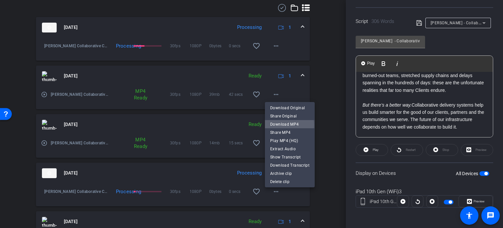
click at [286, 125] on span "Download MP4" at bounding box center [289, 124] width 39 height 8
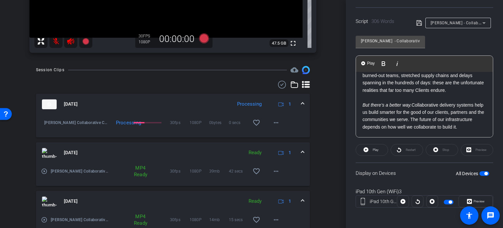
scroll to position [161, 0]
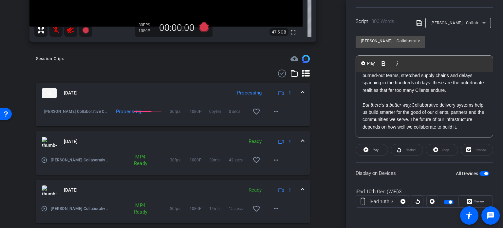
click at [319, 166] on div "Session Clips cloud_upload Aug 13, 2025 Processing 1 Mark Konchar Collaborative…" at bounding box center [172, 223] width 313 height 337
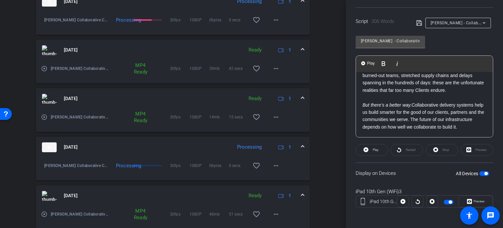
scroll to position [259, 0]
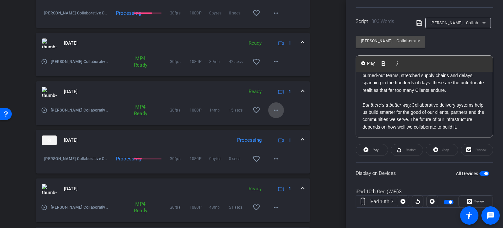
click at [273, 109] on mat-icon "more_horiz" at bounding box center [276, 110] width 8 height 8
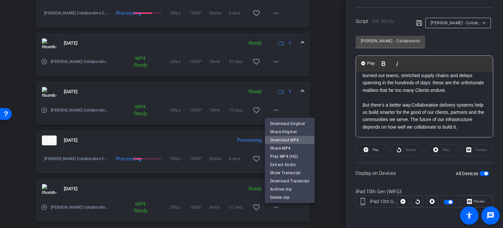
click at [288, 140] on span "Download MP4" at bounding box center [289, 140] width 39 height 8
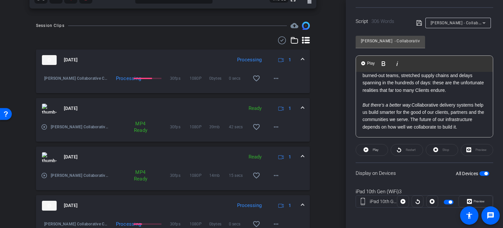
scroll to position [193, 0]
click at [273, 127] on mat-icon "more_horiz" at bounding box center [276, 127] width 8 height 8
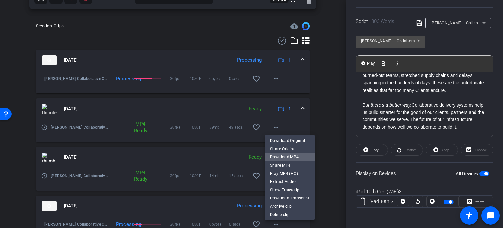
click at [292, 155] on span "Download MP4" at bounding box center [289, 157] width 39 height 8
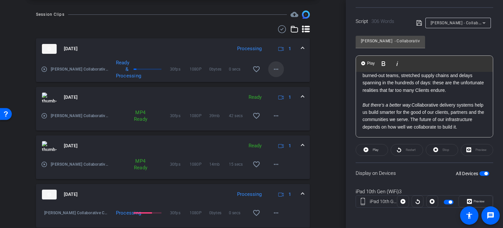
scroll to position [161, 0]
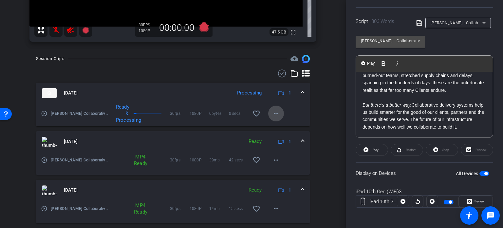
click at [274, 116] on mat-icon "more_horiz" at bounding box center [276, 113] width 8 height 8
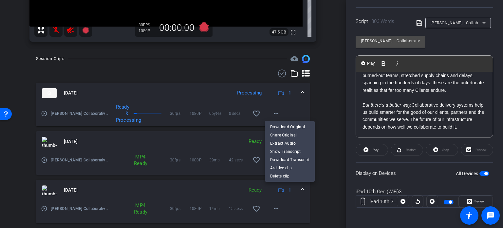
click at [316, 108] on div at bounding box center [251, 114] width 503 height 228
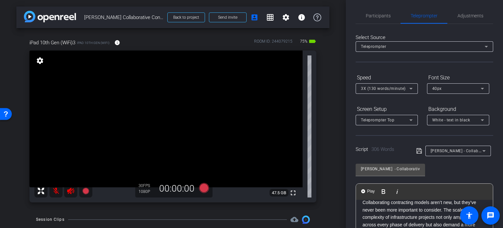
scroll to position [0, 0]
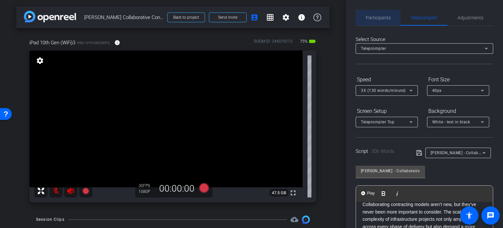
click at [376, 21] on span "Participants" at bounding box center [378, 18] width 25 height 16
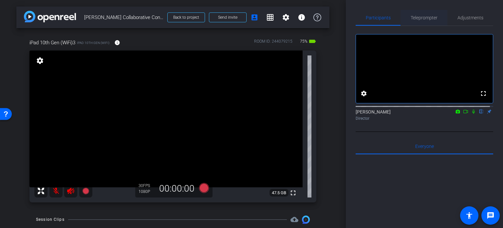
click at [423, 21] on span "Teleprompter" at bounding box center [424, 18] width 27 height 16
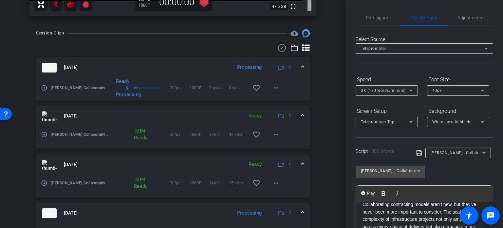
scroll to position [229, 0]
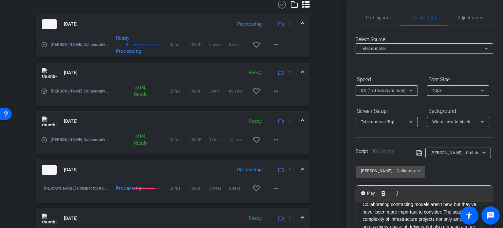
click at [45, 139] on mat-icon "play_circle_outline" at bounding box center [44, 139] width 7 height 7
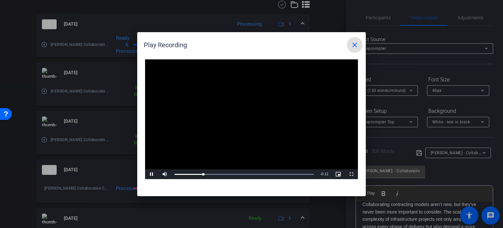
click at [357, 42] on mat-icon "close" at bounding box center [355, 45] width 8 height 8
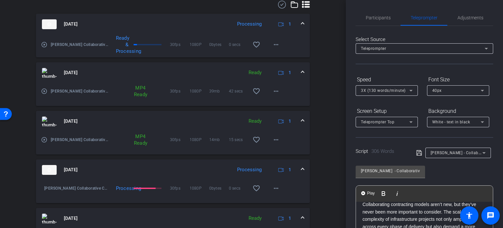
scroll to position [197, 0]
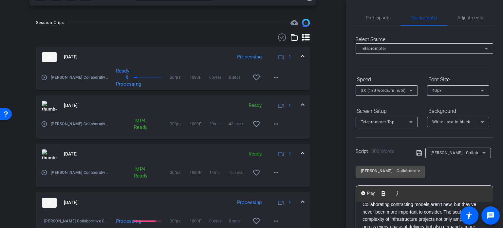
click at [45, 126] on mat-icon "play_circle_outline" at bounding box center [44, 124] width 7 height 7
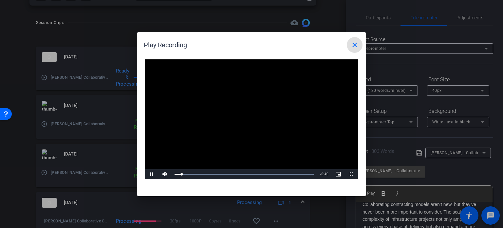
click at [357, 45] on mat-icon "close" at bounding box center [355, 45] width 8 height 8
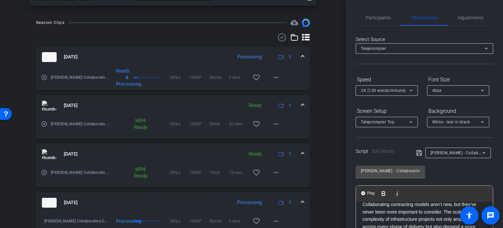
click at [44, 77] on mat-icon "play_circle_outline" at bounding box center [44, 77] width 7 height 7
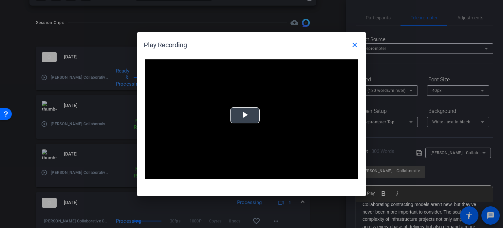
click at [245, 115] on span "Video Player" at bounding box center [245, 115] width 0 height 0
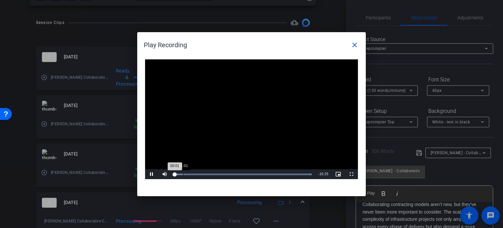
click at [184, 174] on div "01:01" at bounding box center [183, 174] width 0 height 2
click at [193, 174] on div "02:11" at bounding box center [193, 174] width 0 height 2
click at [206, 174] on div "Loaded : 100.00% 03:48 02:17" at bounding box center [243, 174] width 137 height 2
click at [236, 174] on div "Loaded : 100.00% 07:24 07:24" at bounding box center [244, 174] width 139 height 2
click at [262, 175] on div "Loaded : 100.00% 10:17 07:26" at bounding box center [244, 174] width 146 height 10
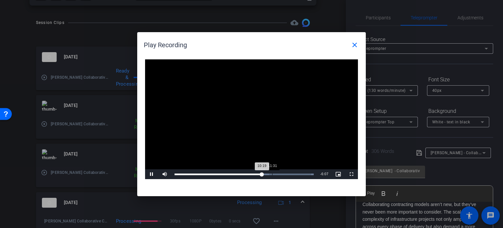
click at [272, 173] on div "Loaded : 100.00% 11:31 10:19" at bounding box center [244, 174] width 146 height 10
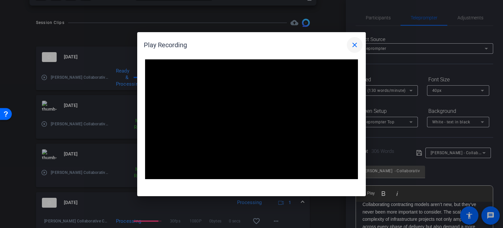
click at [357, 47] on mat-icon "close" at bounding box center [355, 45] width 8 height 8
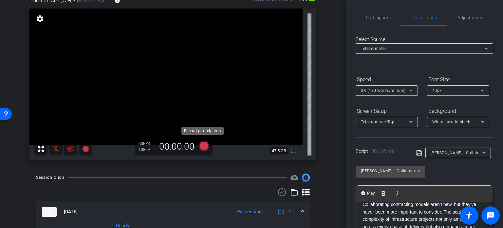
scroll to position [33, 0]
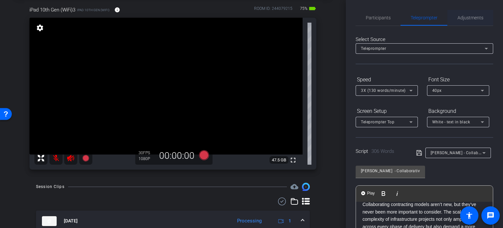
click at [464, 19] on span "Adjustments" at bounding box center [471, 17] width 26 height 5
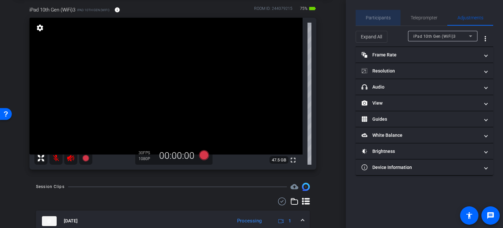
click at [377, 20] on span "Participants" at bounding box center [378, 17] width 25 height 5
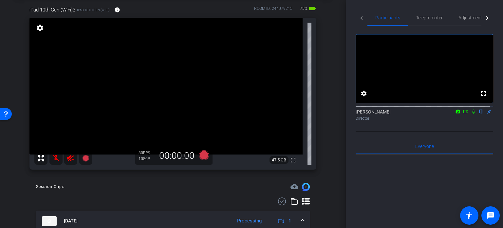
click at [68, 159] on icon at bounding box center [70, 158] width 7 height 7
click at [56, 161] on mat-icon at bounding box center [55, 157] width 13 height 13
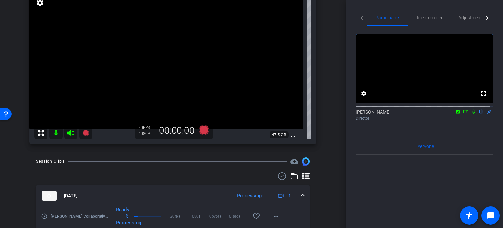
scroll to position [66, 0]
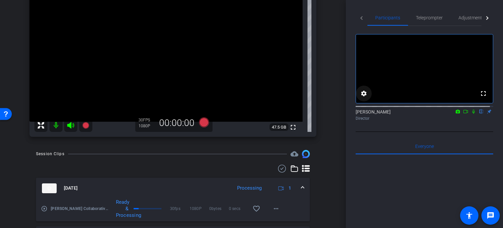
click at [363, 97] on mat-icon "settings" at bounding box center [364, 93] width 8 height 8
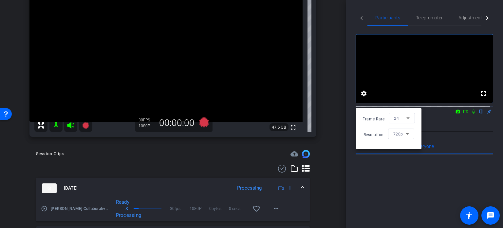
click at [436, 124] on div at bounding box center [251, 114] width 503 height 228
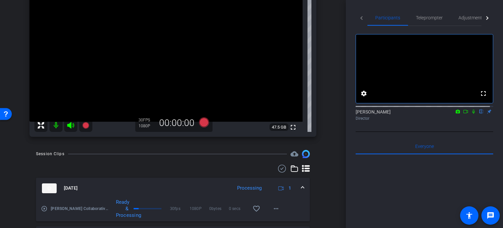
click at [479, 114] on mat-icon "flip" at bounding box center [482, 111] width 8 height 6
click at [429, 18] on span "Teleprompter" at bounding box center [429, 17] width 27 height 5
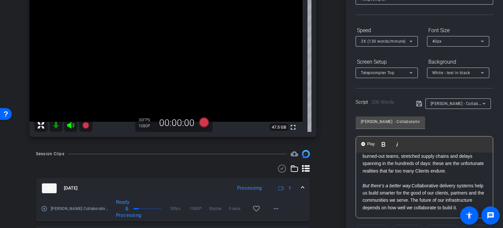
scroll to position [130, 0]
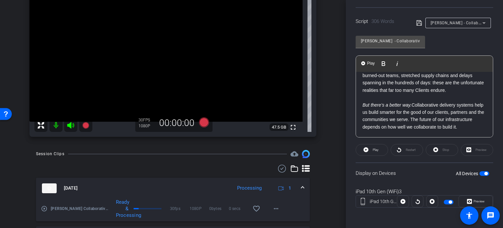
click at [396, 126] on p "But there’s a better way. Collaborative delivery systems help us build smarter …" at bounding box center [425, 115] width 124 height 29
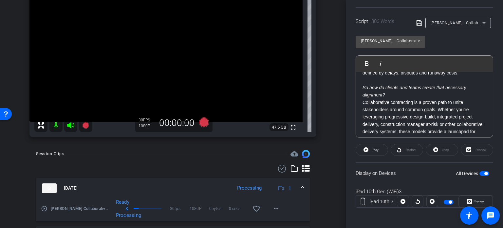
scroll to position [0, 0]
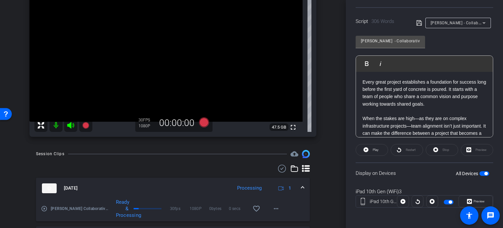
drag, startPoint x: 386, startPoint y: 127, endPoint x: 355, endPoint y: 68, distance: 67.0
click at [355, 68] on div "Participants Teleprompter Adjustments settings Kristie Hester flip Director Eve…" at bounding box center [424, 114] width 157 height 228
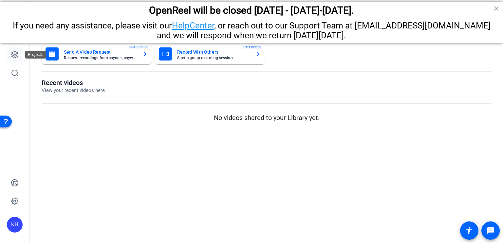
drag, startPoint x: 15, startPoint y: 52, endPoint x: 18, endPoint y: 55, distance: 4.3
click at [15, 52] on icon at bounding box center [15, 55] width 8 height 8
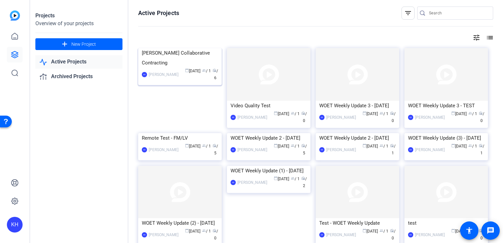
click at [165, 48] on img at bounding box center [180, 48] width 84 height 0
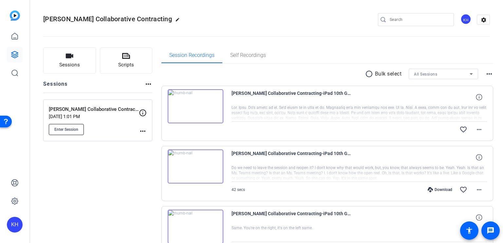
click at [62, 128] on span "Enter Session" at bounding box center [66, 129] width 24 height 5
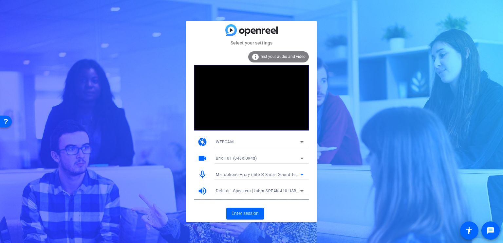
click at [305, 175] on icon at bounding box center [302, 175] width 8 height 8
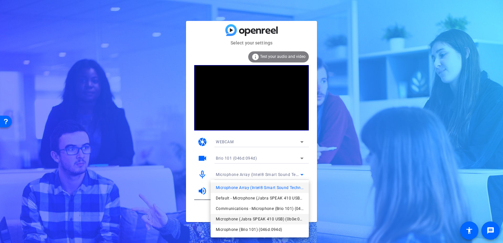
click at [290, 219] on span "Microphone (Jabra SPEAK 410 USB) (0b0e:0412)" at bounding box center [260, 220] width 88 height 8
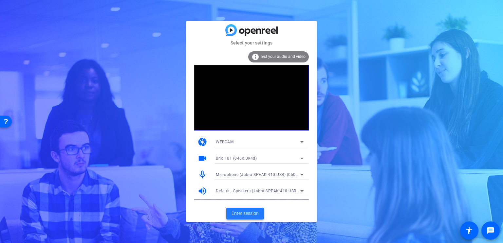
click at [248, 214] on span "Enter session" at bounding box center [245, 213] width 27 height 7
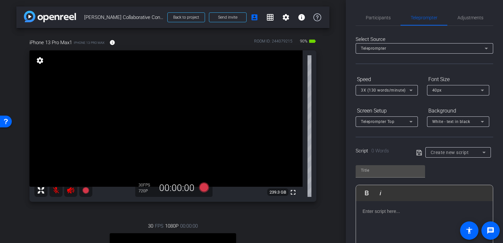
click at [71, 190] on icon at bounding box center [70, 190] width 7 height 7
click at [54, 192] on mat-icon at bounding box center [55, 190] width 13 height 13
click at [381, 213] on p at bounding box center [425, 211] width 124 height 7
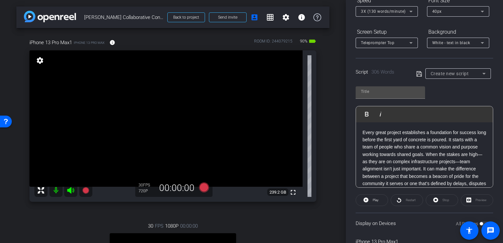
click at [440, 167] on p "Every great project establishes a foundation for success long before the first …" at bounding box center [425, 162] width 124 height 66
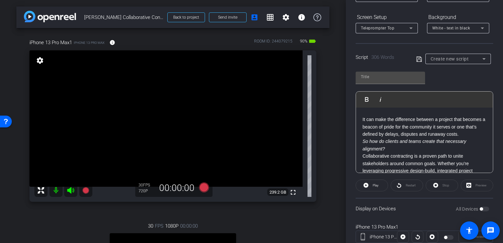
scroll to position [66, 0]
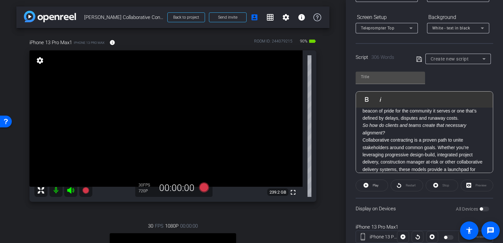
click at [382, 122] on p "It can make the difference between a project that becomes a beacon of pride for…" at bounding box center [425, 111] width 124 height 22
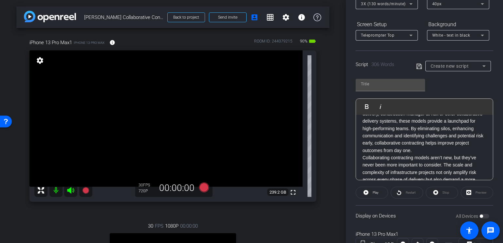
scroll to position [138, 0]
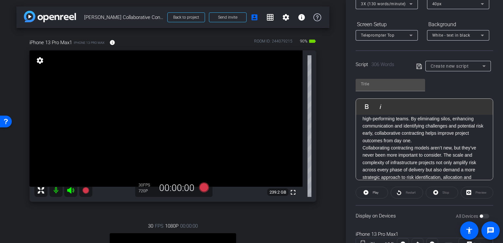
click at [378, 145] on p "Collaborative contracting is a proven path to unite stakeholders around common …" at bounding box center [425, 112] width 124 height 66
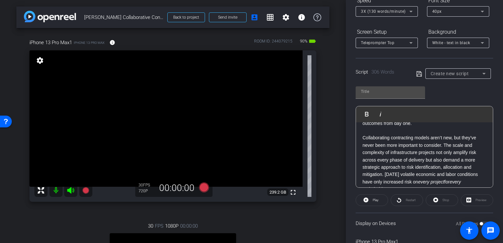
scroll to position [211, 0]
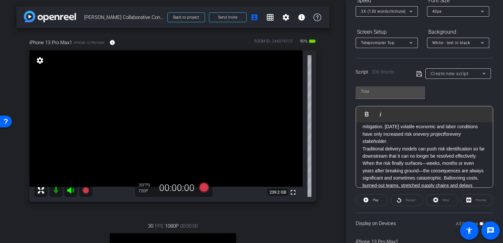
click at [397, 145] on p "Collaborating contracting models aren’t new, but they’ve never been more import…" at bounding box center [425, 116] width 124 height 59
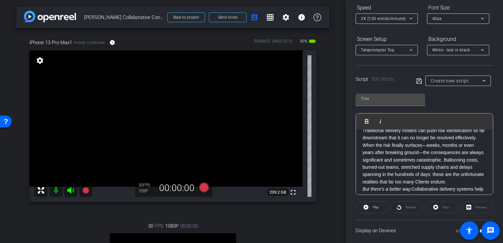
scroll to position [284, 0]
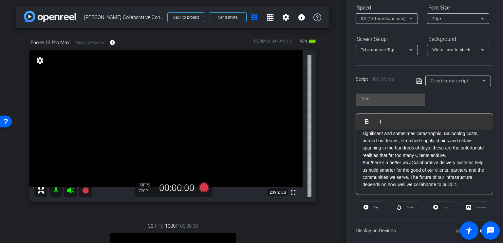
click at [427, 159] on p "Traditional delivery models can push risk identification so far downstream that…" at bounding box center [425, 130] width 124 height 59
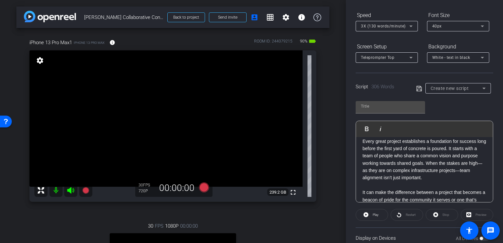
scroll to position [0, 0]
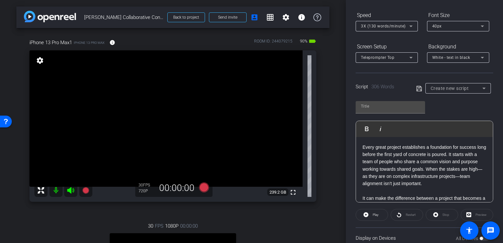
click at [417, 90] on icon at bounding box center [420, 89] width 6 height 8
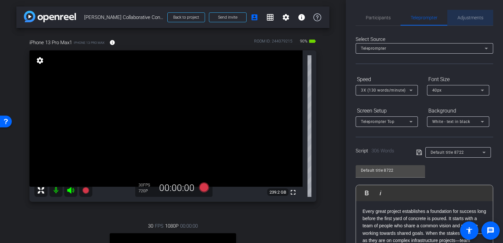
click at [474, 18] on span "Adjustments" at bounding box center [471, 17] width 26 height 5
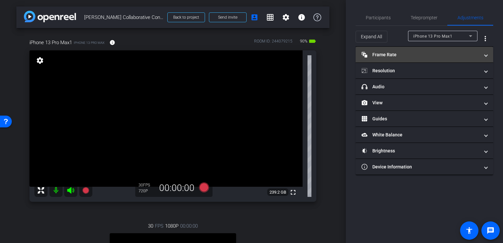
click at [486, 56] on span at bounding box center [486, 54] width 3 height 7
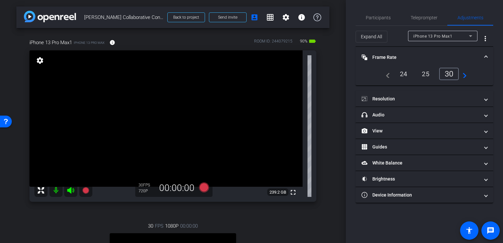
click at [446, 76] on div "30" at bounding box center [449, 74] width 20 height 12
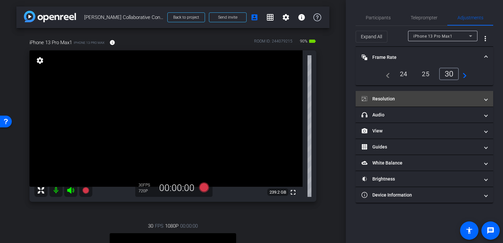
click at [490, 100] on mat-expansion-panel-header "Resolution" at bounding box center [425, 99] width 138 height 16
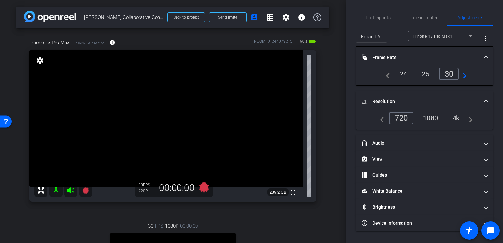
click at [437, 119] on div "1080" at bounding box center [430, 118] width 25 height 11
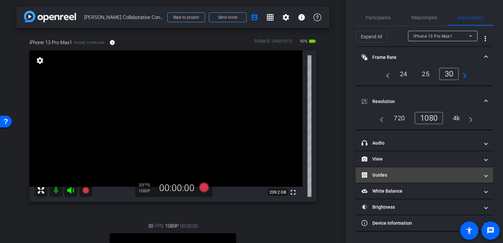
click at [480, 175] on span "Guides" at bounding box center [423, 175] width 123 height 7
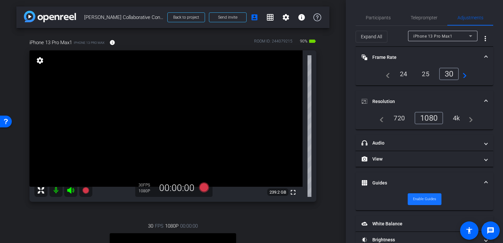
click at [425, 199] on span "Enable Guides" at bounding box center [424, 200] width 23 height 10
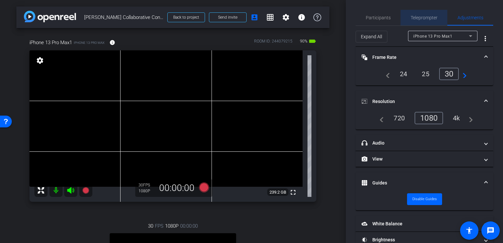
click at [427, 21] on span "Teleprompter" at bounding box center [424, 18] width 27 height 16
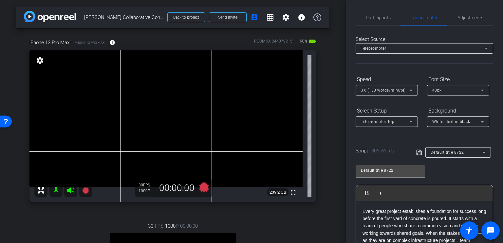
click at [58, 190] on mat-icon at bounding box center [55, 190] width 13 height 13
click at [57, 191] on mat-icon at bounding box center [55, 190] width 13 height 13
click at [70, 194] on icon at bounding box center [71, 191] width 8 height 8
click at [55, 192] on mat-icon at bounding box center [55, 190] width 13 height 13
drag, startPoint x: 71, startPoint y: 192, endPoint x: 69, endPoint y: 195, distance: 4.0
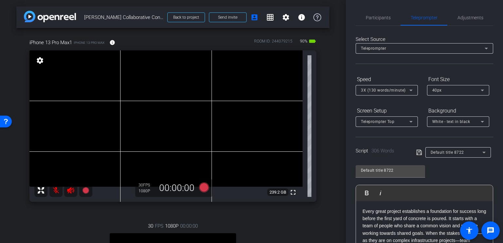
click at [71, 192] on icon at bounding box center [71, 191] width 8 height 8
click at [56, 192] on mat-icon at bounding box center [55, 190] width 13 height 13
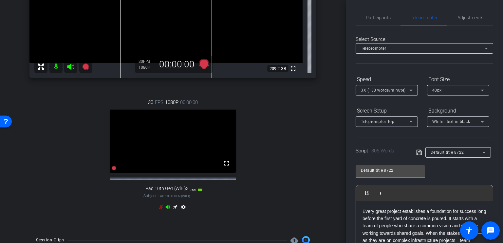
scroll to position [131, 0]
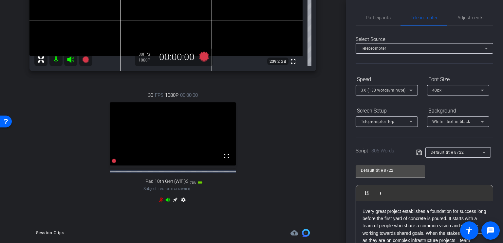
click at [159, 203] on icon at bounding box center [161, 200] width 4 height 5
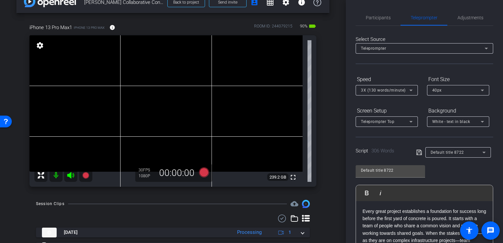
scroll to position [0, 0]
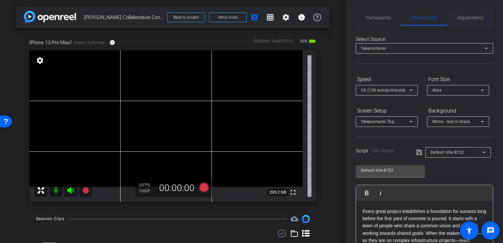
click at [467, 17] on span "Adjustments" at bounding box center [471, 17] width 26 height 5
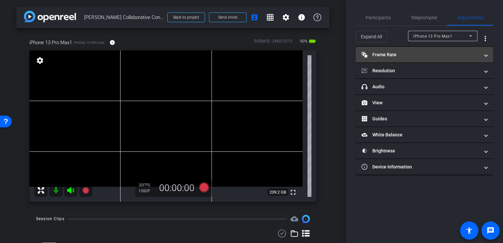
click at [484, 53] on span "Frame Rate Frame Rate" at bounding box center [423, 54] width 123 height 7
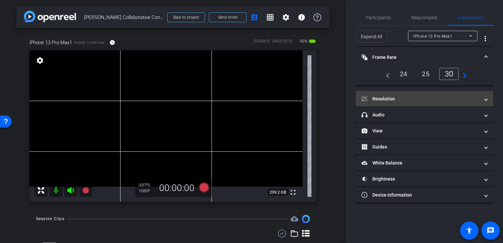
click at [485, 102] on span at bounding box center [486, 99] width 3 height 7
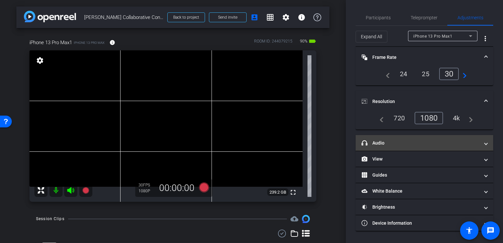
click at [490, 144] on mat-expansion-panel-header "headphone icon Audio" at bounding box center [425, 143] width 138 height 16
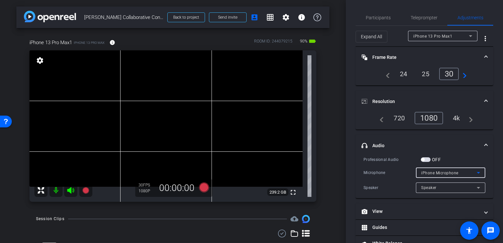
click at [476, 173] on icon at bounding box center [479, 173] width 8 height 8
click at [465, 155] on div at bounding box center [251, 121] width 503 height 243
click at [475, 188] on icon at bounding box center [479, 188] width 8 height 8
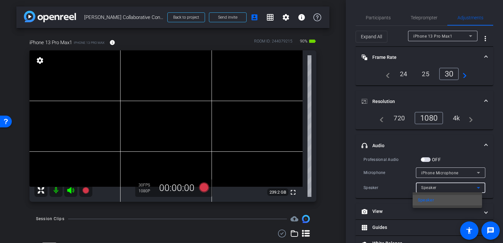
click at [474, 188] on div at bounding box center [251, 121] width 503 height 243
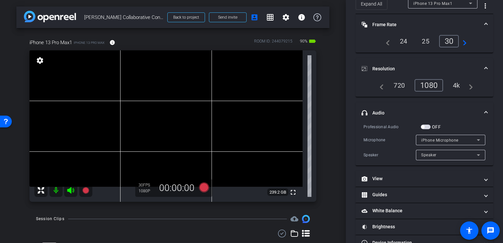
click at [485, 110] on span at bounding box center [486, 113] width 3 height 7
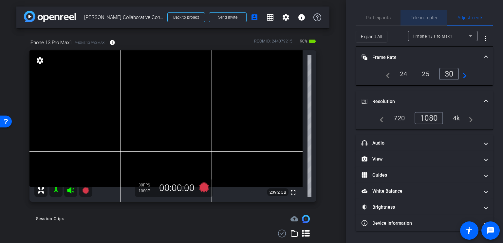
click at [423, 22] on span "Teleprompter" at bounding box center [424, 18] width 27 height 16
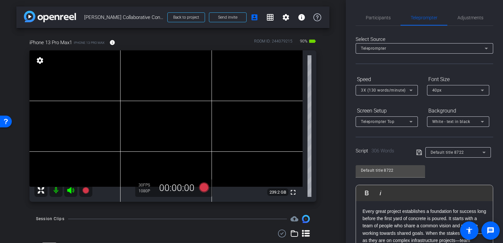
click at [483, 49] on icon at bounding box center [487, 49] width 8 height 8
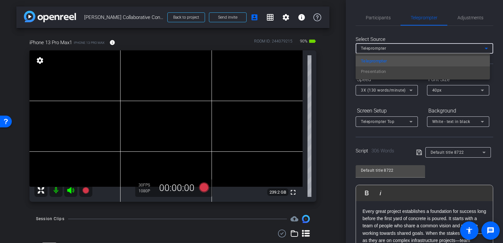
click at [483, 49] on div at bounding box center [251, 121] width 503 height 243
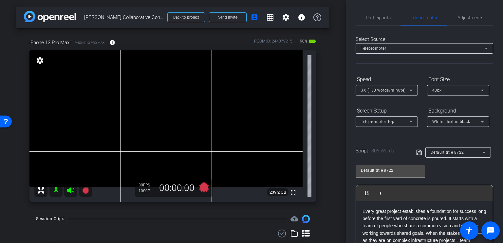
click at [411, 122] on icon at bounding box center [411, 122] width 8 height 8
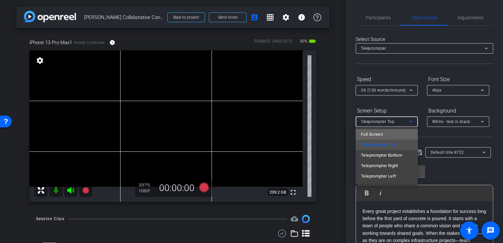
click at [400, 135] on mat-option "Full Screen" at bounding box center [387, 134] width 62 height 10
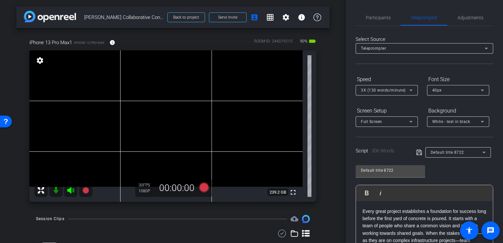
click at [417, 152] on icon at bounding box center [420, 153] width 6 height 8
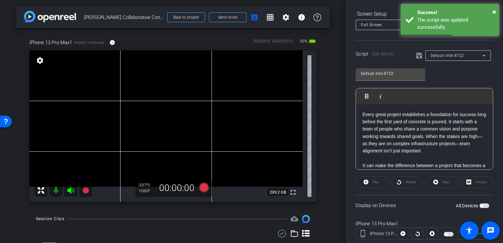
scroll to position [114, 0]
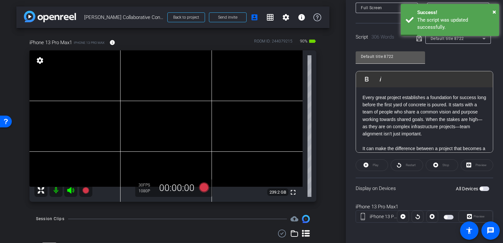
click at [387, 55] on input "Default title 8722" at bounding box center [390, 57] width 59 height 8
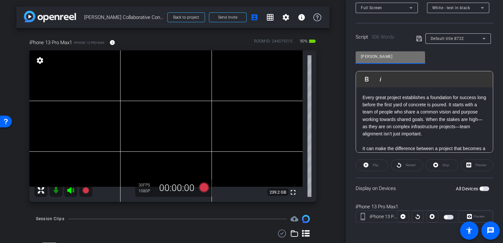
type input "Mark Konchar"
click at [417, 39] on icon at bounding box center [419, 38] width 5 height 5
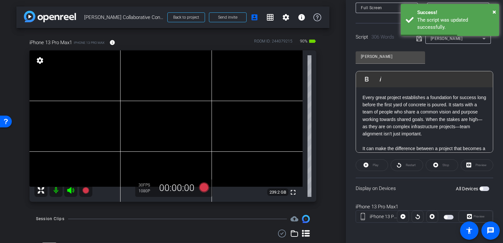
click at [482, 187] on span "button" at bounding box center [485, 189] width 10 height 5
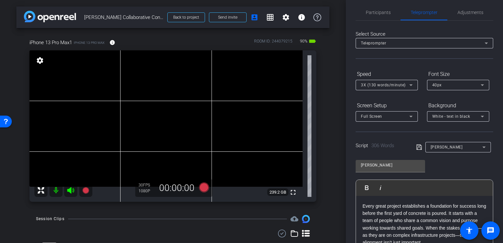
scroll to position [0, 0]
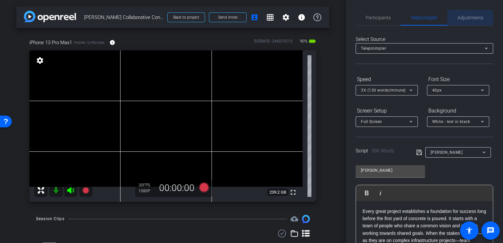
click at [465, 18] on span "Adjustments" at bounding box center [471, 17] width 26 height 5
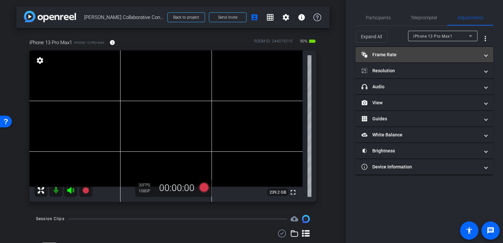
click at [486, 55] on span at bounding box center [486, 54] width 3 height 7
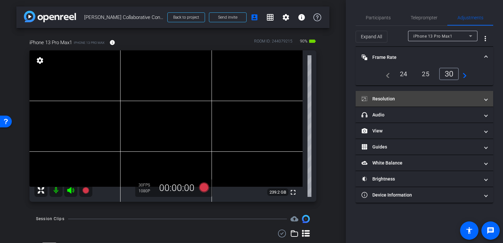
click at [487, 101] on span at bounding box center [486, 99] width 3 height 7
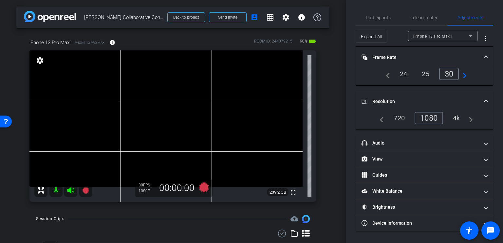
click at [431, 119] on div "1080" at bounding box center [429, 118] width 29 height 12
click at [422, 16] on span "Teleprompter" at bounding box center [424, 17] width 27 height 5
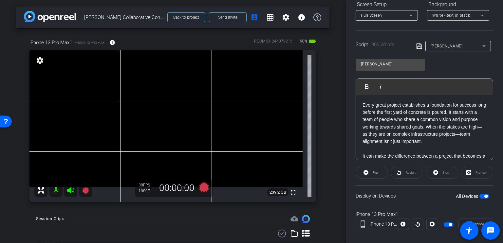
scroll to position [108, 0]
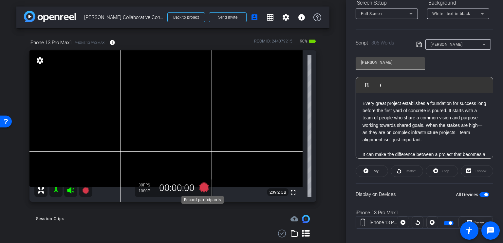
click at [202, 189] on icon at bounding box center [204, 188] width 10 height 10
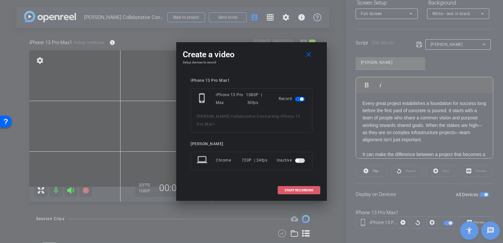
click at [293, 189] on span "START RECORDING" at bounding box center [299, 190] width 29 height 3
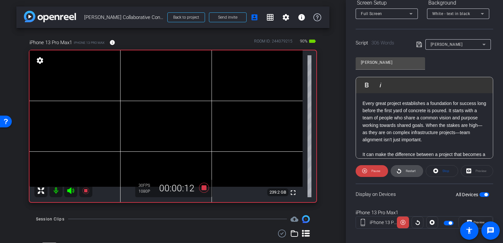
click at [409, 171] on span "Restart" at bounding box center [411, 171] width 10 height 4
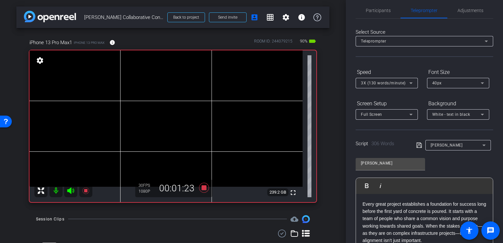
scroll to position [0, 0]
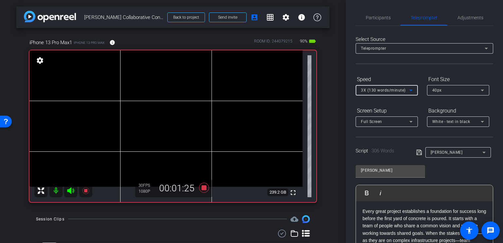
click at [409, 88] on icon at bounding box center [411, 91] width 8 height 8
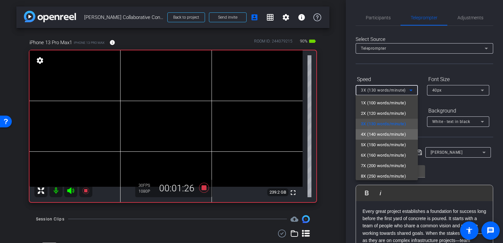
click at [393, 131] on span "4X (140 words/minute)" at bounding box center [383, 135] width 45 height 8
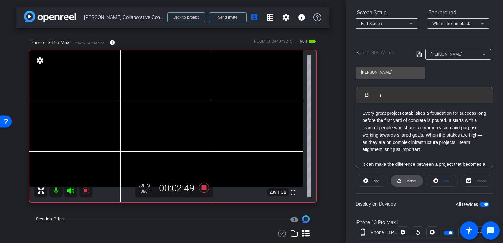
click at [407, 182] on span "Restart" at bounding box center [411, 181] width 10 height 4
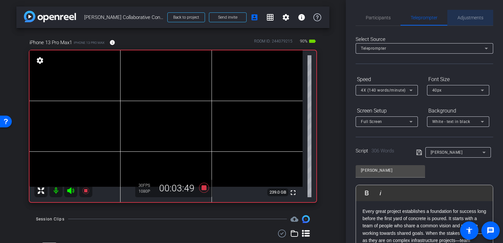
click at [473, 19] on span "Adjustments" at bounding box center [471, 17] width 26 height 5
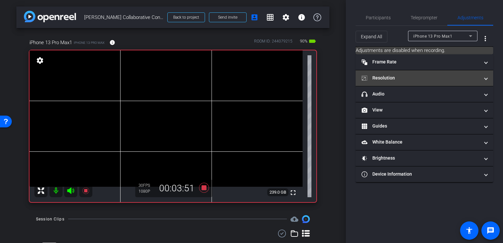
click at [486, 78] on span at bounding box center [486, 78] width 3 height 7
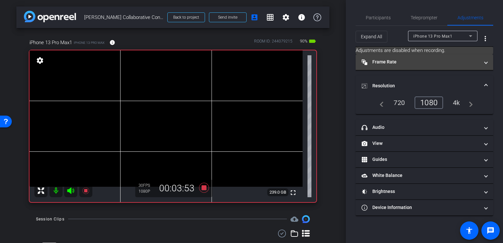
click at [488, 62] on span at bounding box center [486, 62] width 3 height 7
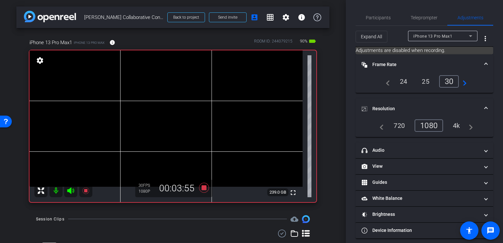
click at [425, 83] on div "navigate_before 24 25 30 navigate_next" at bounding box center [424, 81] width 85 height 12
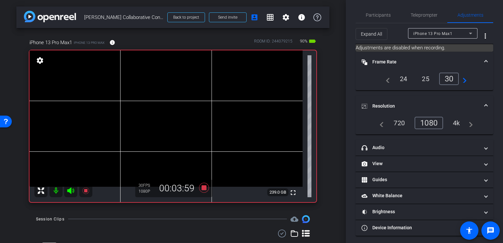
scroll to position [4, 0]
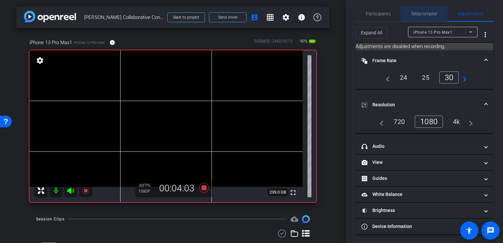
click at [426, 15] on span "Teleprompter" at bounding box center [424, 13] width 27 height 5
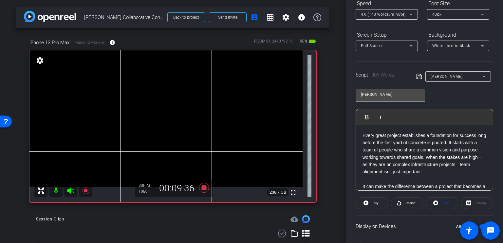
scroll to position [114, 0]
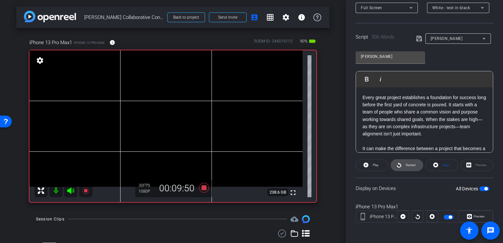
click at [413, 167] on span "Restart" at bounding box center [409, 165] width 11 height 9
click at [413, 165] on span "Restart" at bounding box center [411, 166] width 10 height 4
click at [410, 166] on span "Restart" at bounding box center [411, 166] width 10 height 4
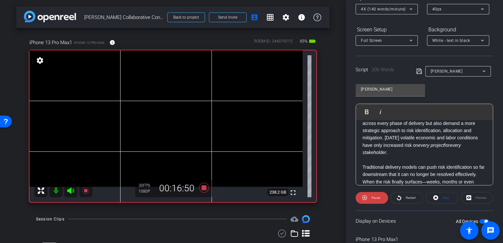
scroll to position [209, 0]
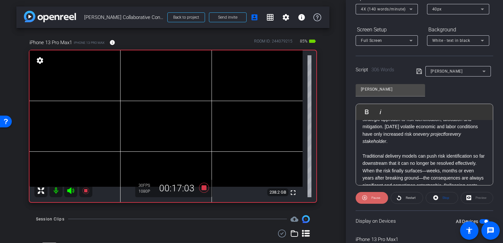
click at [371, 199] on span "Pause" at bounding box center [375, 198] width 10 height 9
click at [407, 198] on span "Restart" at bounding box center [411, 198] width 10 height 4
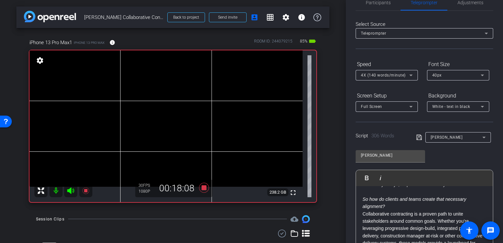
scroll to position [0, 0]
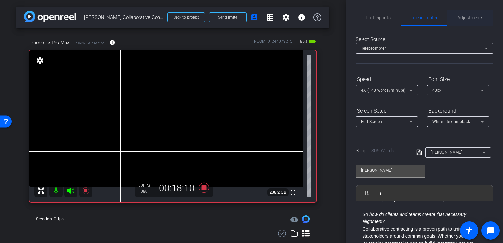
click at [474, 17] on span "Adjustments" at bounding box center [471, 17] width 26 height 5
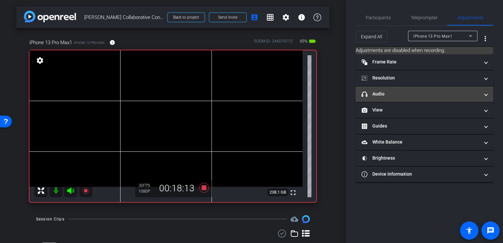
click at [485, 96] on span "headphone icon Audio" at bounding box center [423, 94] width 123 height 7
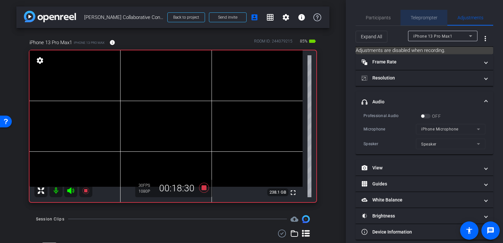
click at [428, 18] on span "Teleprompter" at bounding box center [424, 17] width 27 height 5
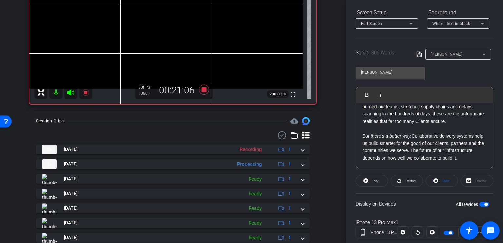
scroll to position [121, 0]
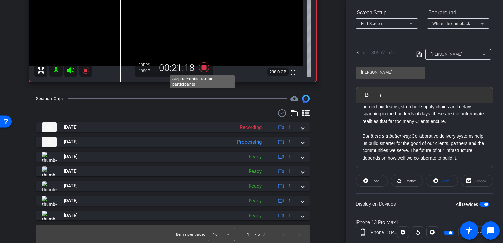
click at [201, 68] on icon at bounding box center [204, 68] width 10 height 10
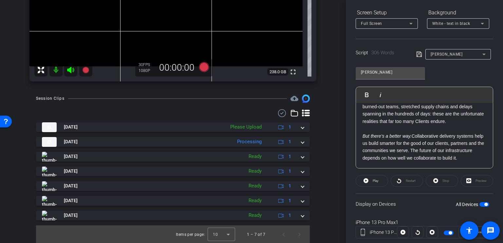
click at [58, 71] on mat-icon at bounding box center [55, 70] width 13 height 13
click at [57, 73] on mat-icon at bounding box center [55, 70] width 13 height 13
click at [71, 69] on icon at bounding box center [71, 70] width 8 height 8
click at [55, 72] on mat-icon at bounding box center [55, 70] width 13 height 13
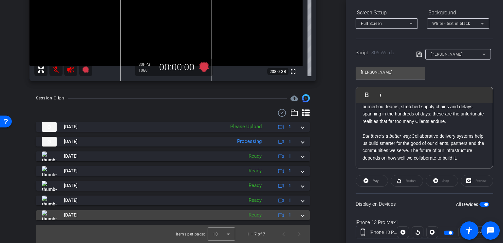
click at [301, 217] on span at bounding box center [302, 215] width 3 height 7
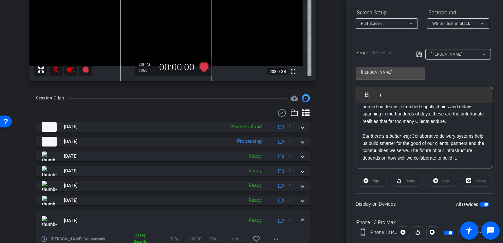
scroll to position [155, 0]
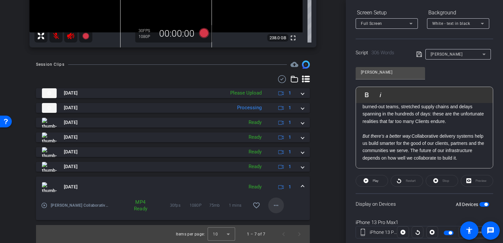
click at [274, 206] on mat-icon "more_horiz" at bounding box center [276, 206] width 8 height 8
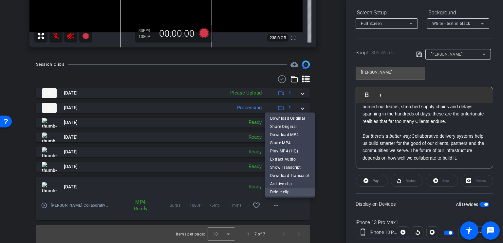
click at [280, 190] on span "Delete clip" at bounding box center [289, 192] width 39 height 8
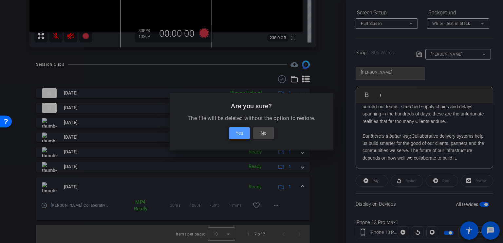
click at [242, 133] on span "Yes" at bounding box center [239, 133] width 7 height 8
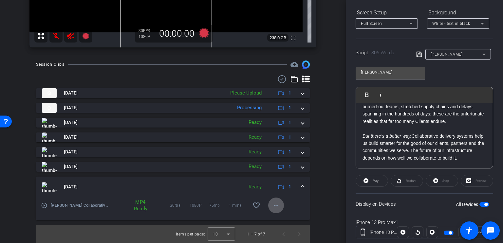
scroll to position [106, 0]
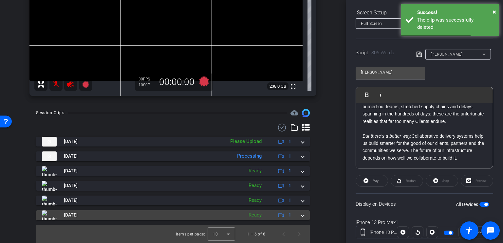
click at [301, 218] on span at bounding box center [302, 215] width 3 height 7
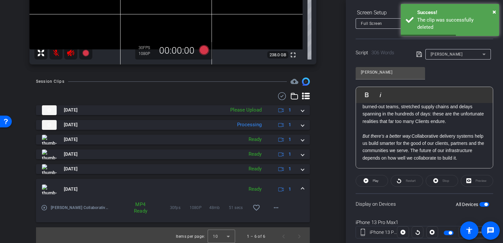
scroll to position [140, 0]
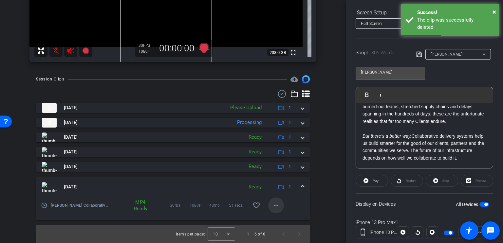
click at [272, 207] on mat-icon "more_horiz" at bounding box center [276, 206] width 8 height 8
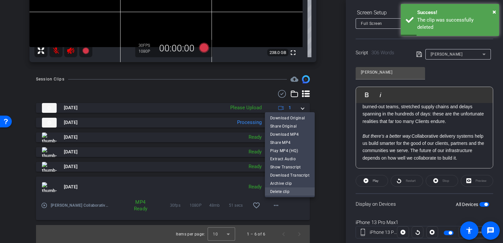
click at [277, 193] on span "Delete clip" at bounding box center [289, 192] width 39 height 8
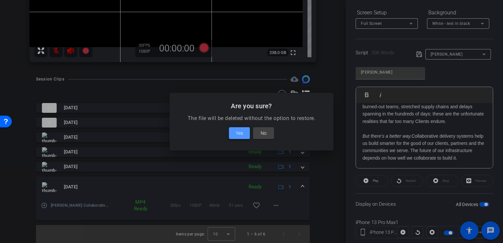
click at [241, 133] on span "Yes" at bounding box center [239, 133] width 7 height 8
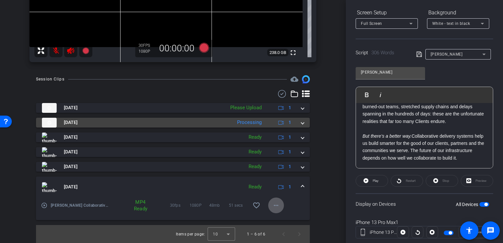
scroll to position [91, 0]
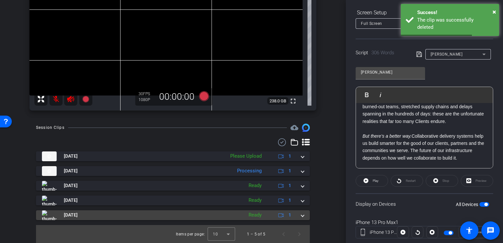
click at [301, 215] on span at bounding box center [302, 215] width 3 height 7
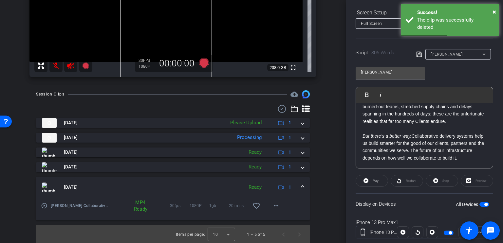
scroll to position [125, 0]
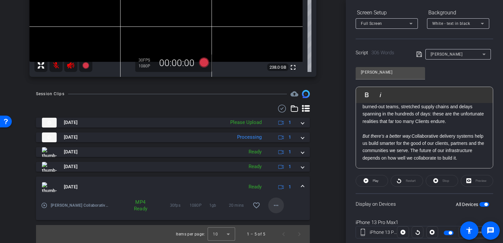
click at [273, 206] on mat-icon "more_horiz" at bounding box center [276, 206] width 8 height 8
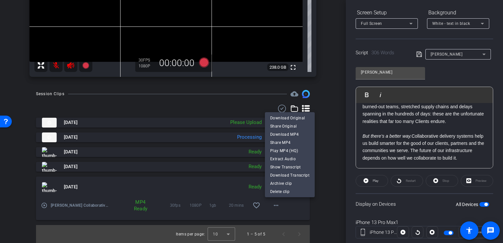
click at [330, 130] on div at bounding box center [251, 121] width 503 height 243
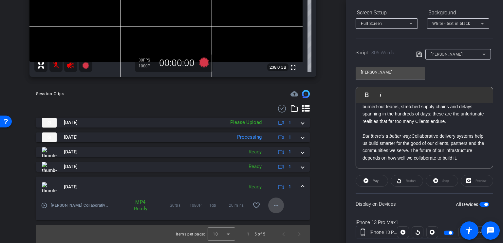
click at [275, 203] on mat-icon "more_horiz" at bounding box center [276, 206] width 8 height 8
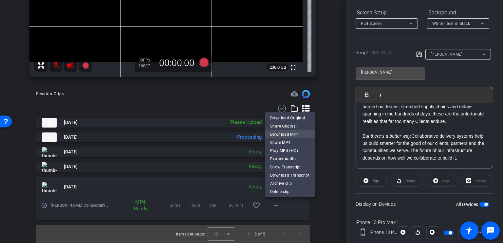
click at [294, 133] on span "Download MP4" at bounding box center [289, 135] width 39 height 8
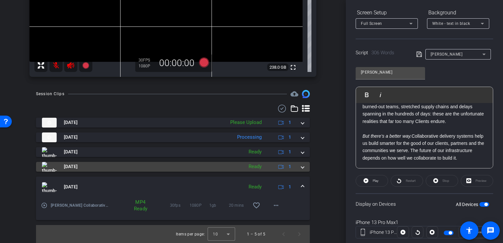
click at [301, 167] on span at bounding box center [302, 167] width 3 height 7
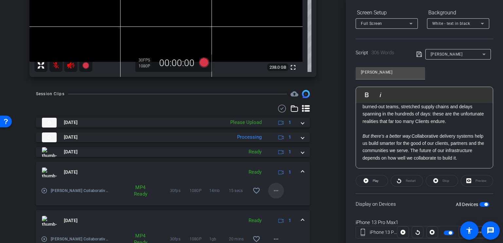
click at [274, 191] on mat-icon "more_horiz" at bounding box center [276, 191] width 8 height 8
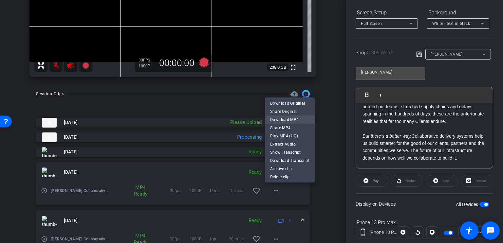
click at [298, 118] on span "Download MP4" at bounding box center [289, 120] width 39 height 8
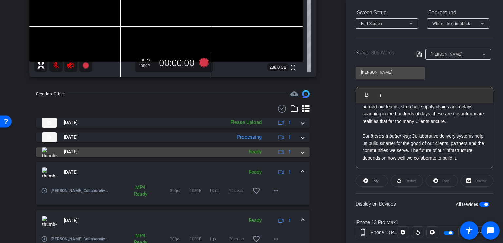
click at [301, 152] on span at bounding box center [302, 152] width 3 height 7
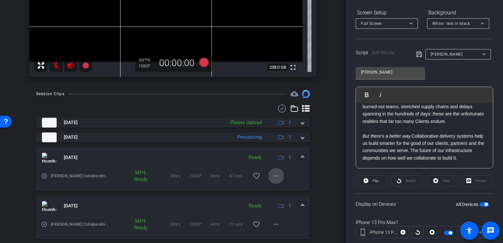
click at [273, 176] on mat-icon "more_horiz" at bounding box center [276, 176] width 8 height 8
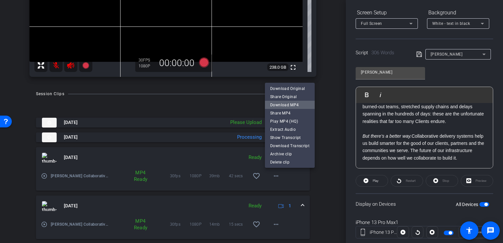
click at [302, 105] on span "Download MP4" at bounding box center [289, 105] width 39 height 8
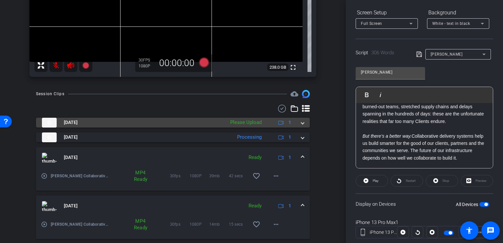
click at [301, 124] on span at bounding box center [302, 122] width 3 height 7
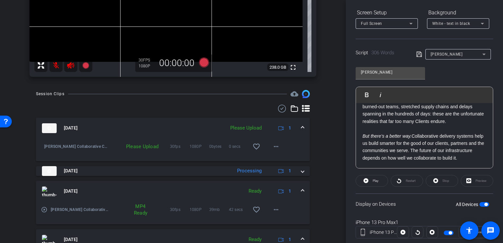
click at [242, 127] on div "Please Upload" at bounding box center [246, 129] width 38 height 8
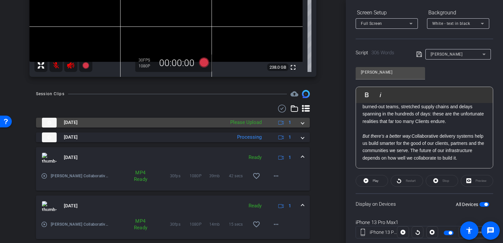
click at [301, 122] on span at bounding box center [302, 122] width 3 height 7
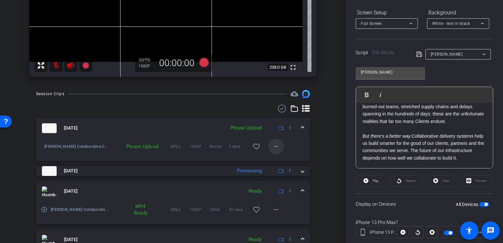
click at [272, 146] on mat-icon "more_horiz" at bounding box center [276, 147] width 8 height 8
click at [279, 161] on span "Upload" at bounding box center [283, 160] width 26 height 8
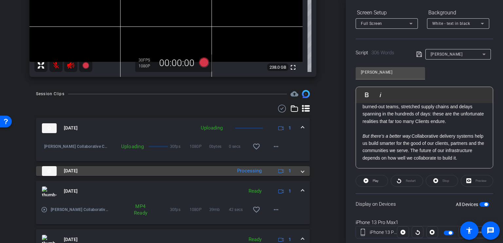
click at [301, 172] on span at bounding box center [302, 171] width 3 height 7
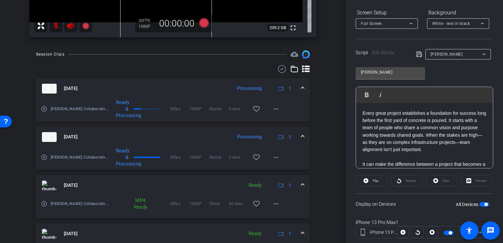
scroll to position [164, 0]
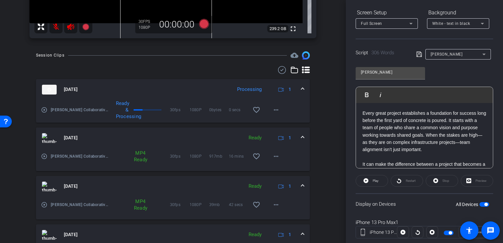
click at [45, 156] on mat-icon "play_circle_outline" at bounding box center [44, 156] width 7 height 7
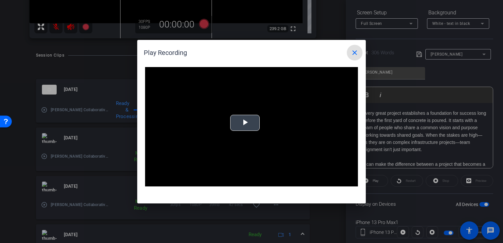
click at [245, 123] on span "Video Player" at bounding box center [245, 123] width 0 height 0
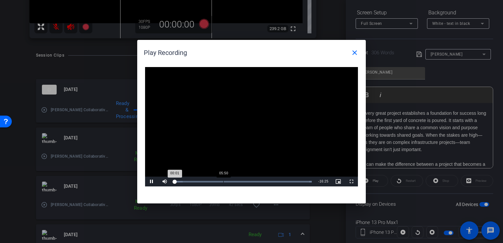
click at [223, 182] on div "Loaded : 100.00%" at bounding box center [243, 182] width 137 height 2
click at [262, 181] on div "Loaded : 100.00% 10:33 05:48" at bounding box center [244, 182] width 139 height 2
click at [291, 181] on div "Loaded : 100.00% 13:43 10:33" at bounding box center [244, 182] width 146 height 10
click at [305, 181] on div "Loaded : 100.00% 15:23 15:23" at bounding box center [244, 182] width 146 height 10
click at [357, 53] on mat-icon "close" at bounding box center [355, 53] width 8 height 8
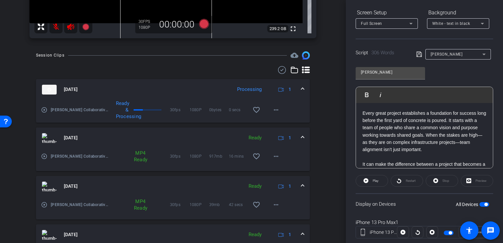
click at [43, 110] on mat-icon "play_circle_outline" at bounding box center [44, 110] width 7 height 7
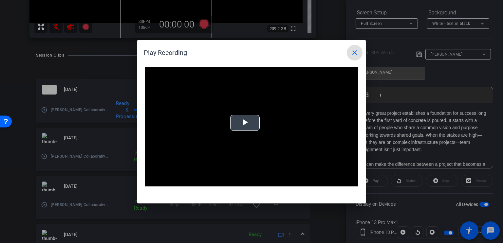
click at [245, 123] on span "Video Player" at bounding box center [245, 123] width 0 height 0
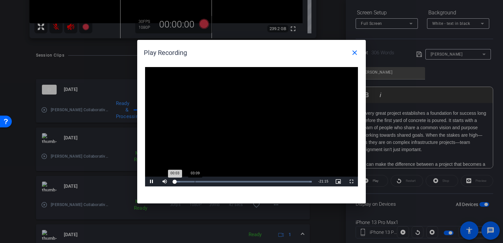
click at [195, 181] on div "Loaded : 100.00% 03:09 00:03" at bounding box center [243, 182] width 144 height 10
click at [223, 182] on div "Loaded : 100.00% 07:25 03:13" at bounding box center [243, 182] width 137 height 2
click at [249, 181] on div "Loaded : 100.00% 11:35 11:35" at bounding box center [244, 182] width 139 height 2
click at [263, 181] on div "Loaded : 100.00% 13:28 11:37" at bounding box center [244, 182] width 139 height 2
click at [275, 181] on div "Loaded : 100.00% 15:20 13:41" at bounding box center [244, 182] width 146 height 10
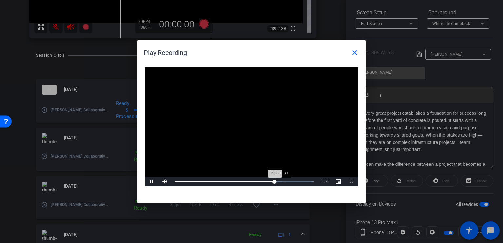
click at [284, 180] on div "Loaded : 100.00% 16:41 15:22" at bounding box center [244, 182] width 146 height 10
click at [295, 182] on div "Loaded : 100.00% 18:29 16:55" at bounding box center [244, 182] width 139 height 2
click at [303, 182] on div "19:35" at bounding box center [303, 182] width 0 height 2
click at [355, 53] on mat-icon "close" at bounding box center [355, 53] width 8 height 8
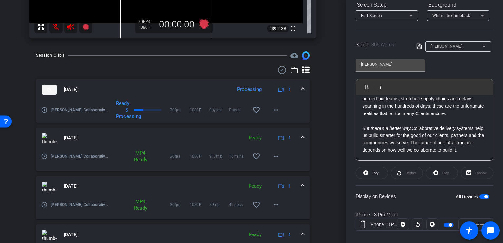
scroll to position [114, 0]
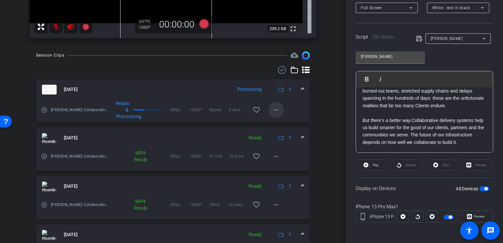
click at [275, 110] on mat-icon "more_horiz" at bounding box center [276, 110] width 8 height 8
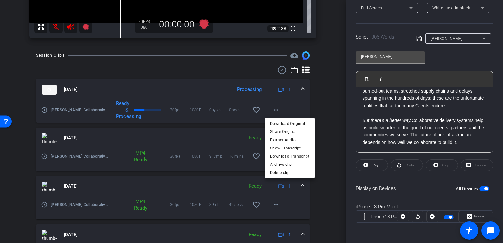
click at [320, 104] on div at bounding box center [251, 121] width 503 height 243
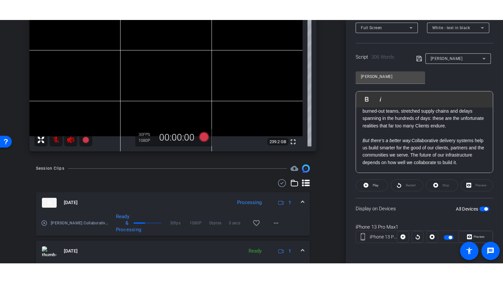
scroll to position [98, 0]
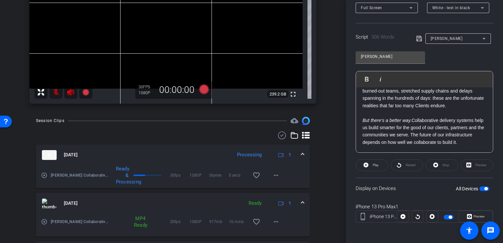
click at [45, 176] on mat-icon "play_circle_outline" at bounding box center [44, 175] width 7 height 7
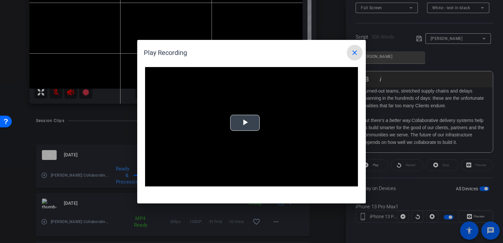
click at [245, 123] on span "Video Player" at bounding box center [245, 123] width 0 height 0
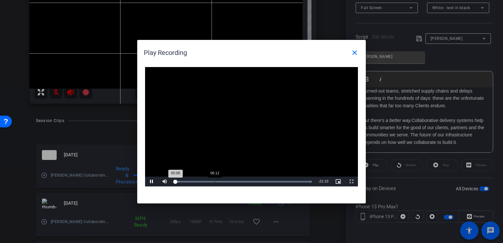
click at [215, 182] on div "06:12" at bounding box center [215, 182] width 0 height 2
click at [254, 183] on div "12:21" at bounding box center [254, 182] width 0 height 2
click at [274, 182] on div "Loaded : 100.00%" at bounding box center [244, 182] width 139 height 2
click at [287, 181] on div "Loaded : 100.00% 17:11 15:10" at bounding box center [244, 182] width 146 height 10
click at [298, 182] on div "Loaded : 100.00% 18:50 17:16" at bounding box center [244, 182] width 139 height 2
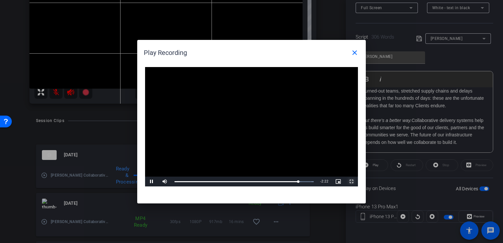
click at [352, 182] on span "Video Player" at bounding box center [351, 182] width 13 height 0
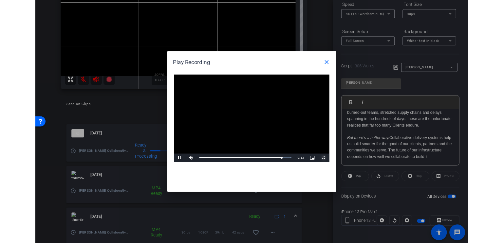
scroll to position [114, 0]
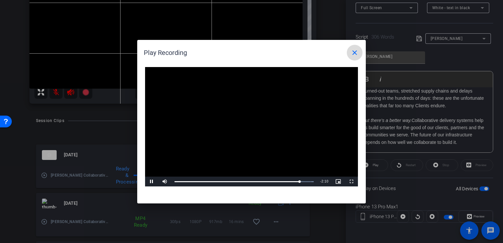
click at [354, 53] on mat-icon "close" at bounding box center [355, 53] width 8 height 8
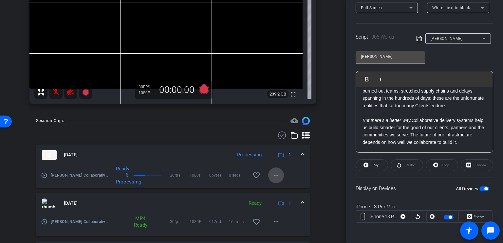
click at [279, 174] on span at bounding box center [276, 176] width 16 height 16
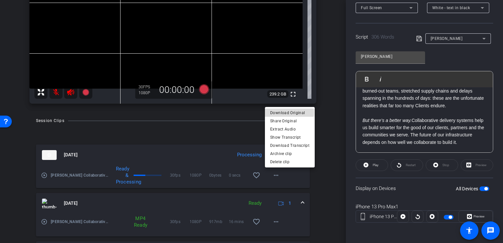
click at [286, 113] on span "Download Original" at bounding box center [289, 113] width 39 height 8
